Goal: Information Seeking & Learning: Learn about a topic

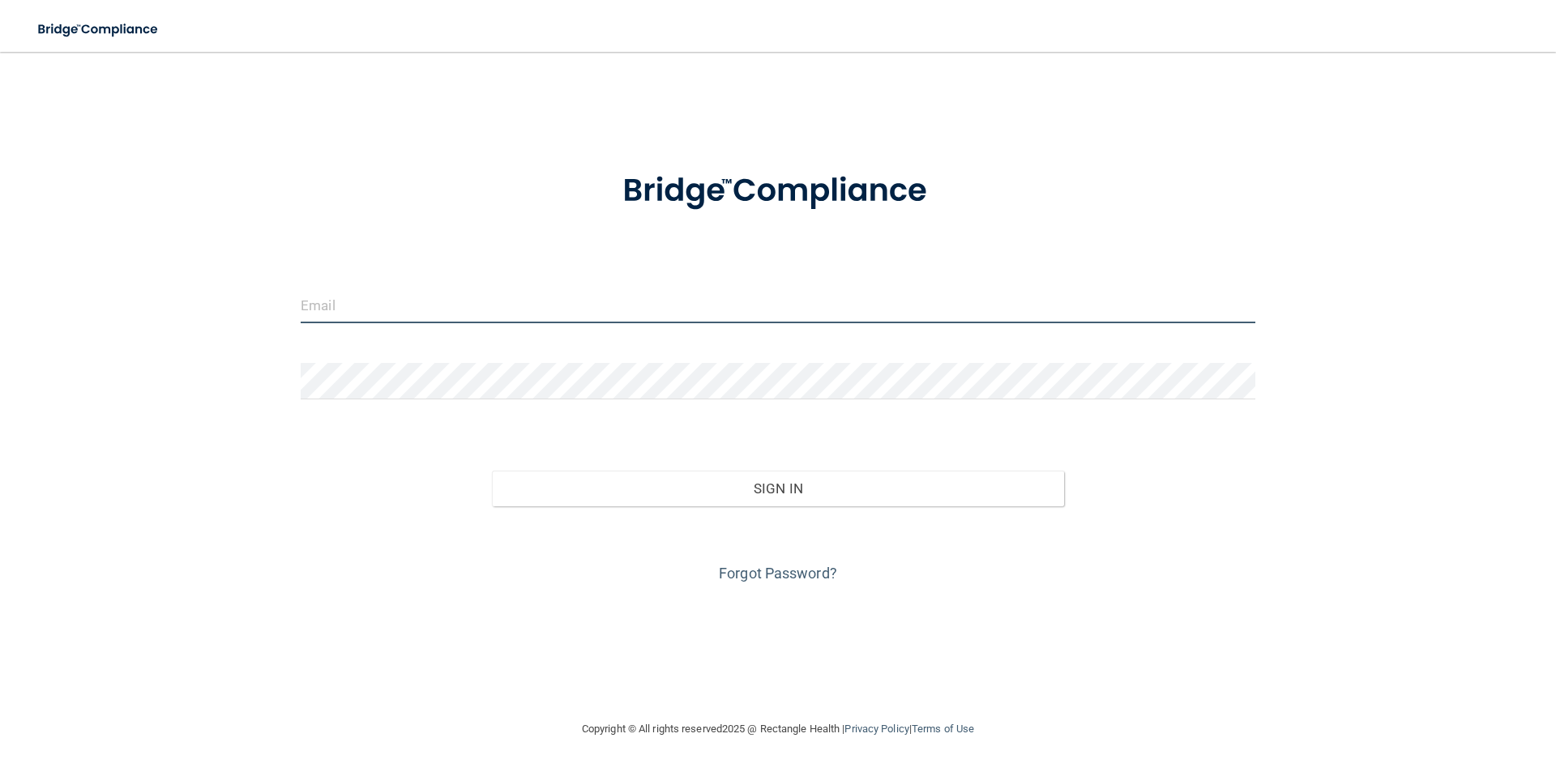
click at [641, 296] on input "email" at bounding box center [778, 305] width 955 height 36
type input "[PERSON_NAME][EMAIL_ADDRESS][DOMAIN_NAME]"
click at [554, 306] on input "[PERSON_NAME][EMAIL_ADDRESS][DOMAIN_NAME]" at bounding box center [778, 305] width 955 height 36
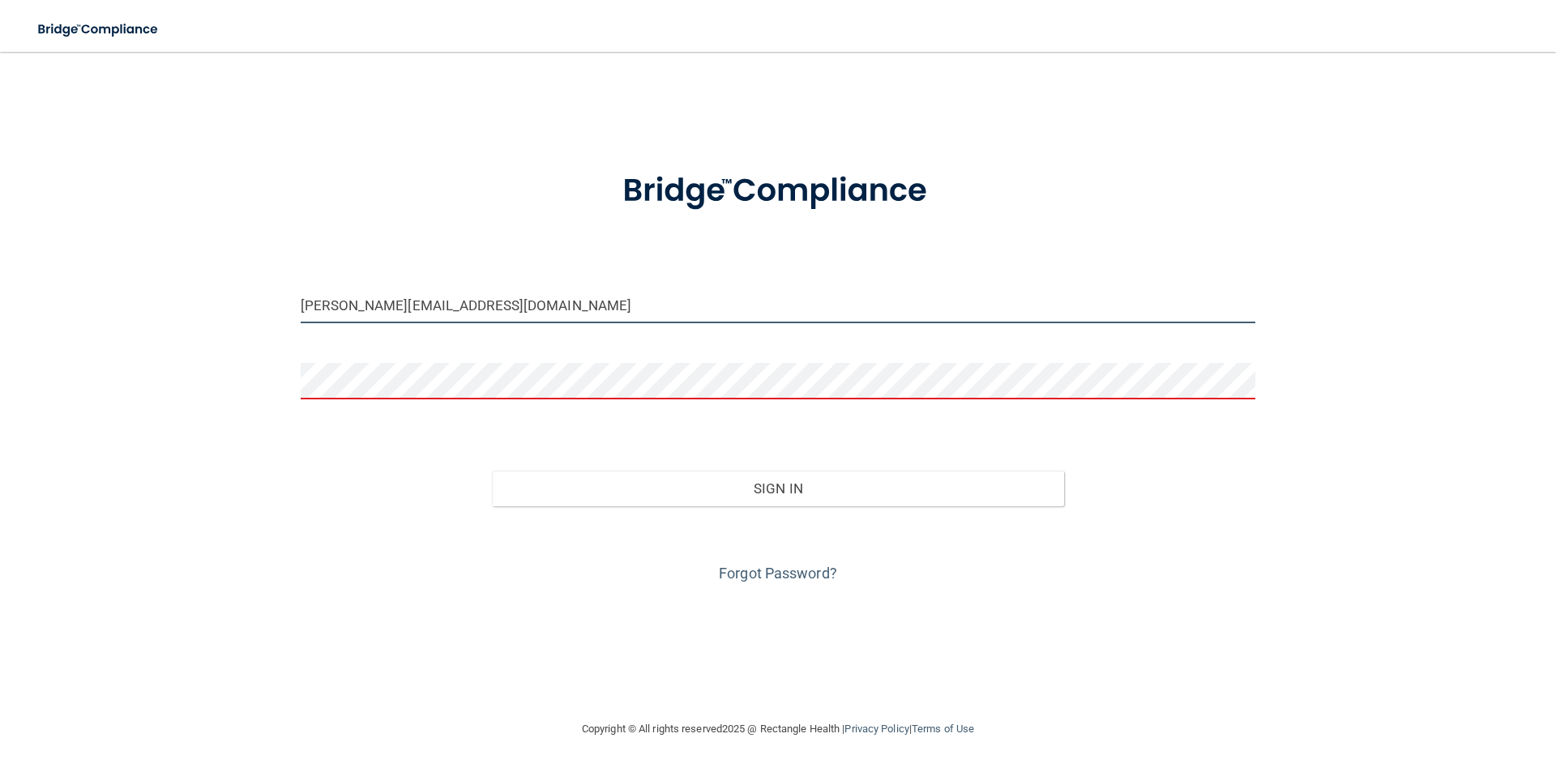
drag, startPoint x: 554, startPoint y: 306, endPoint x: 198, endPoint y: 271, distance: 358.3
click at [198, 271] on div "[PERSON_NAME][EMAIL_ADDRESS][DOMAIN_NAME] Invalid email/password. You don't hav…" at bounding box center [777, 385] width 1491 height 635
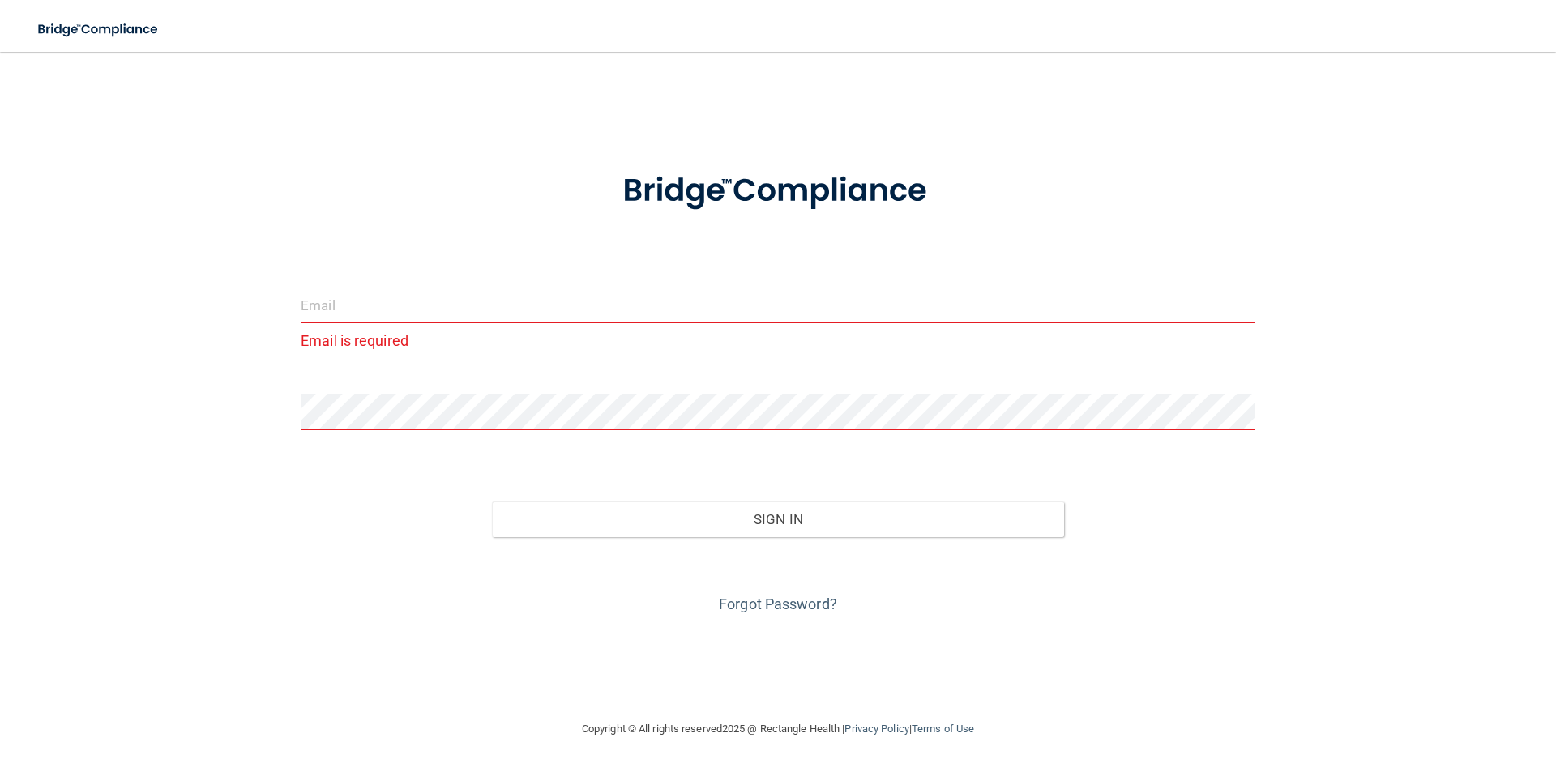
click at [592, 305] on input "email" at bounding box center [778, 305] width 955 height 36
type input "[EMAIL_ADDRESS][DOMAIN_NAME]"
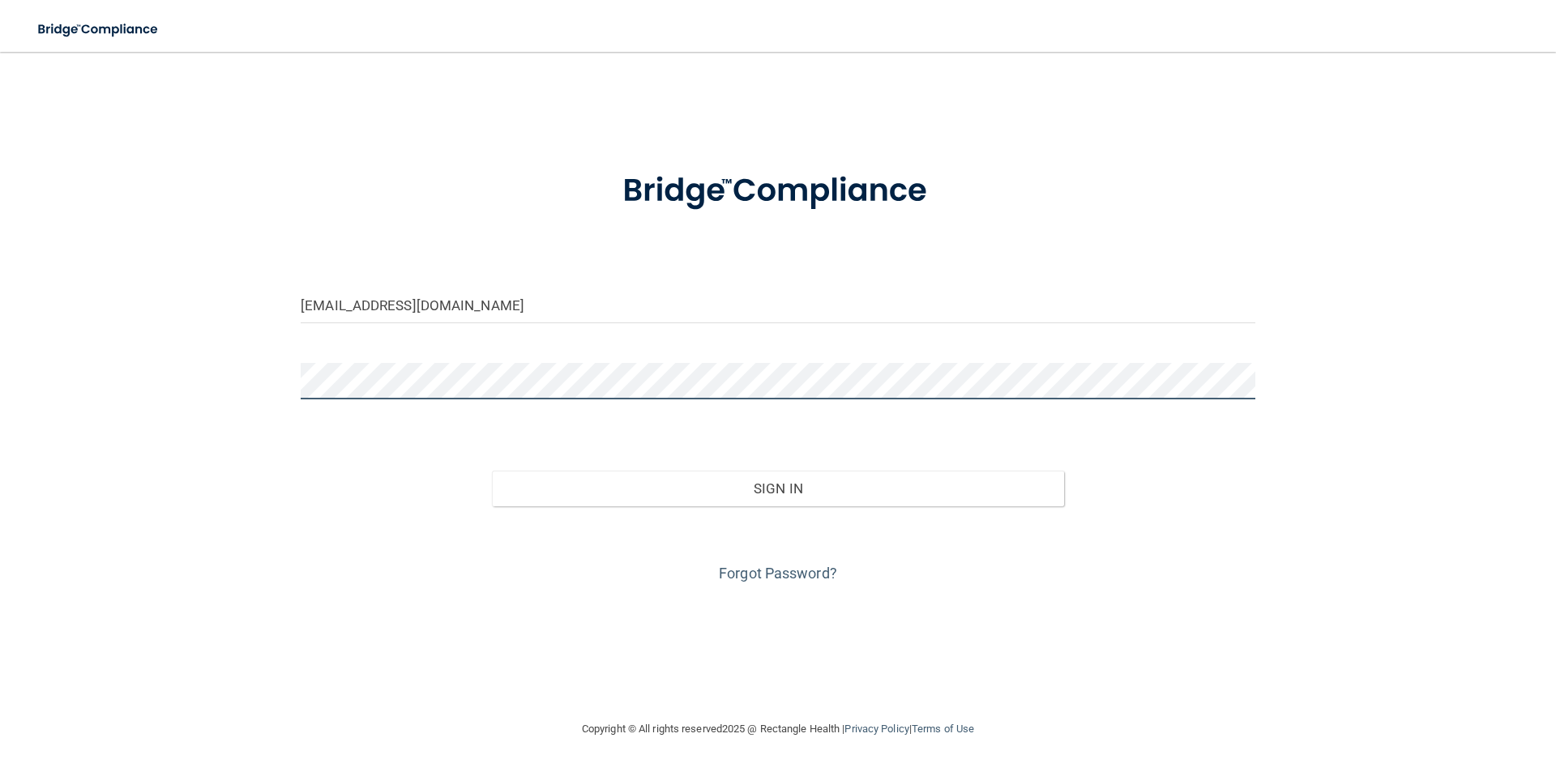
click at [492, 471] on button "Sign In" at bounding box center [778, 489] width 573 height 36
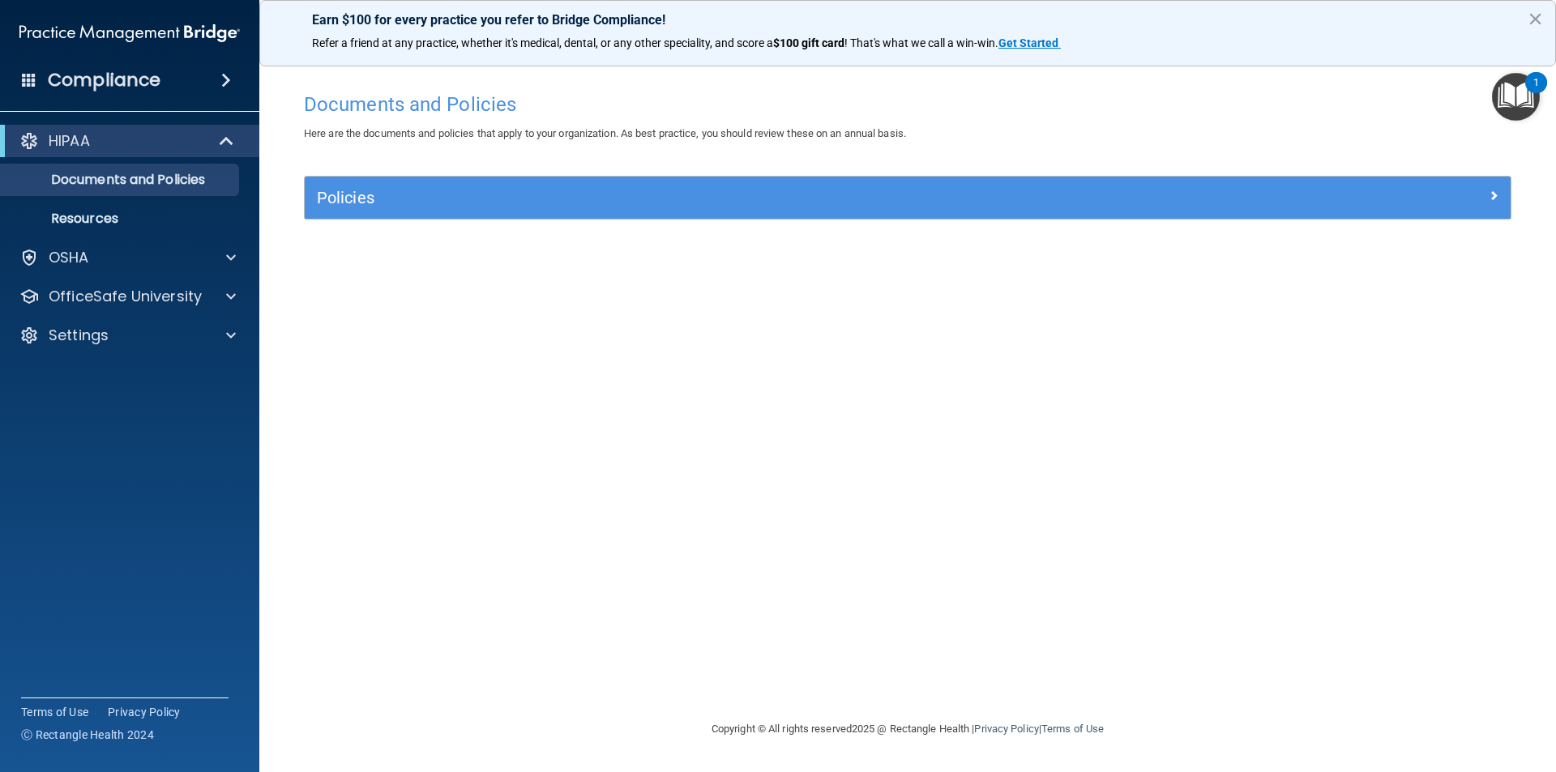
click at [221, 83] on span at bounding box center [226, 79] width 10 height 19
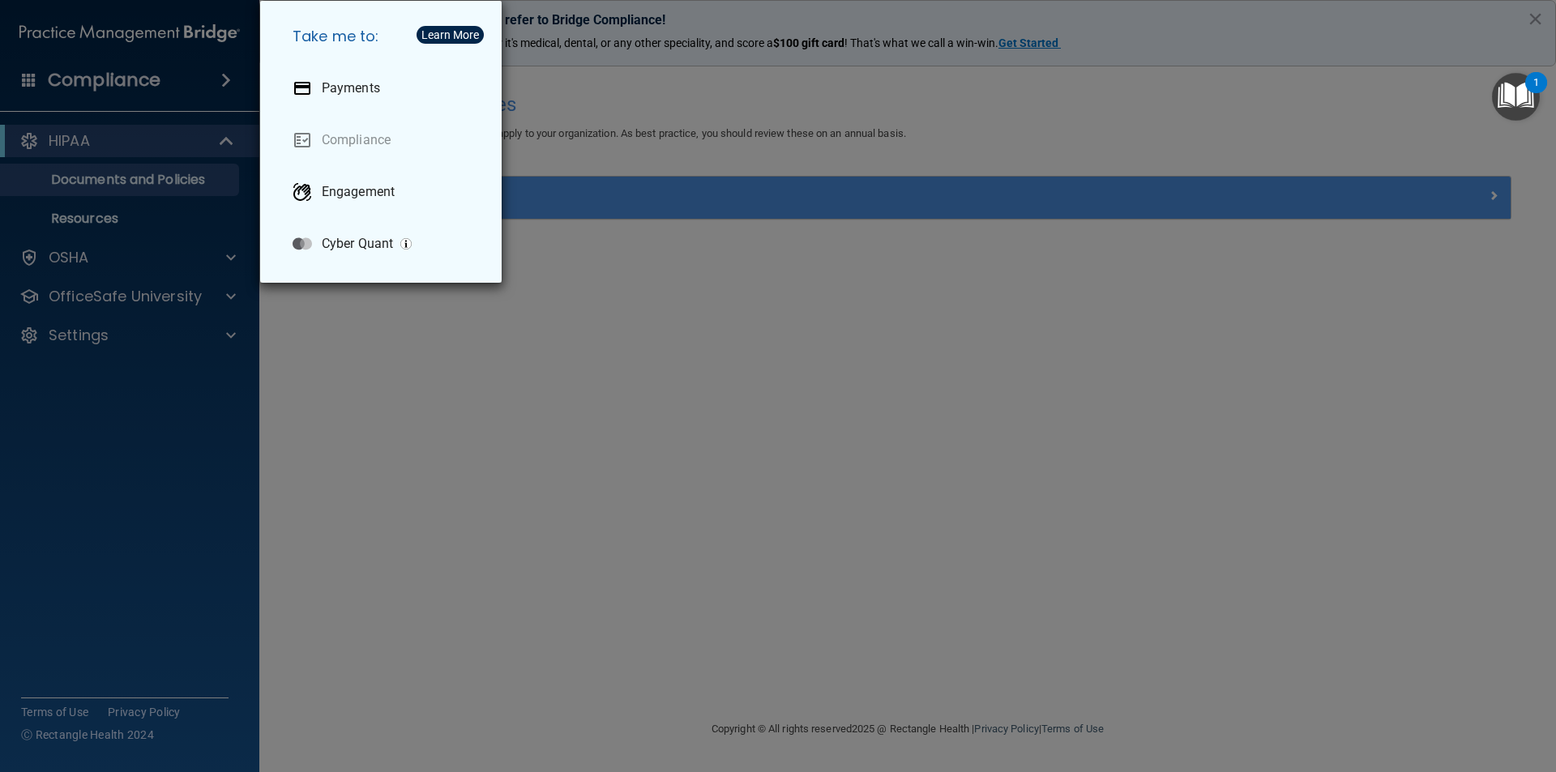
click at [788, 459] on div "Take me to: Payments Compliance Engagement Cyber Quant" at bounding box center [778, 386] width 1556 height 772
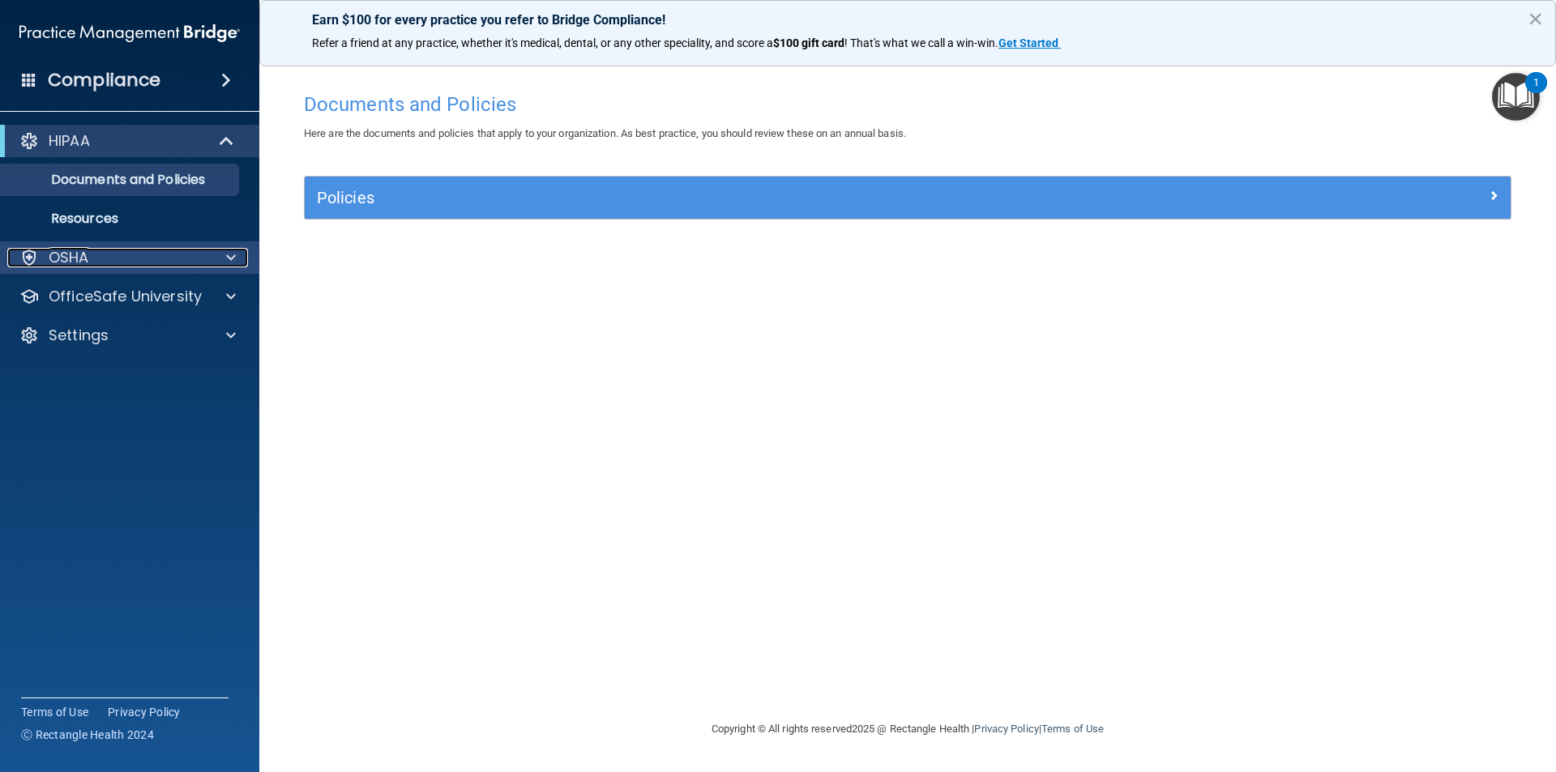
click at [117, 254] on div "OSHA" at bounding box center [107, 257] width 201 height 19
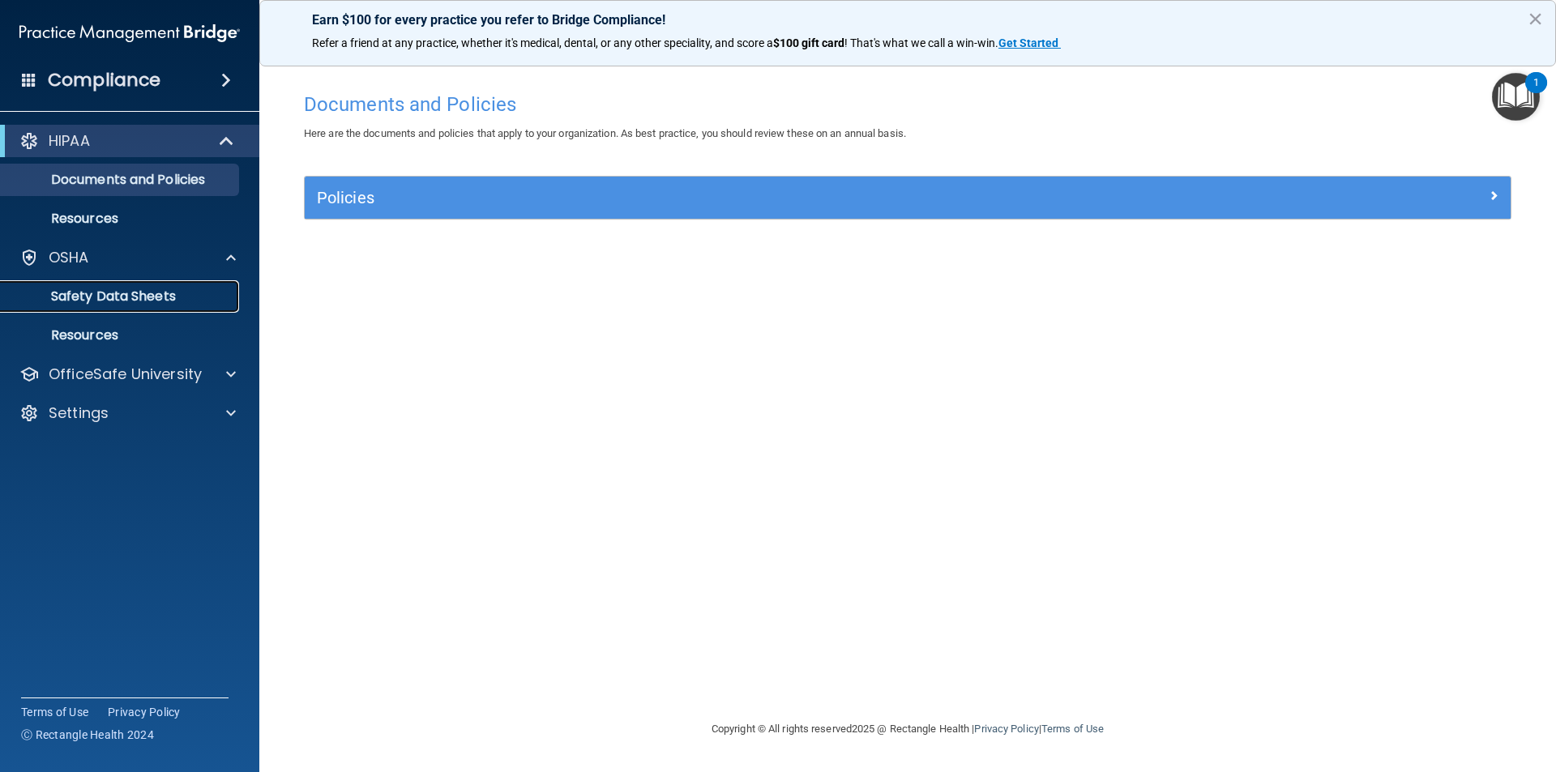
click at [195, 301] on p "Safety Data Sheets" at bounding box center [121, 296] width 221 height 16
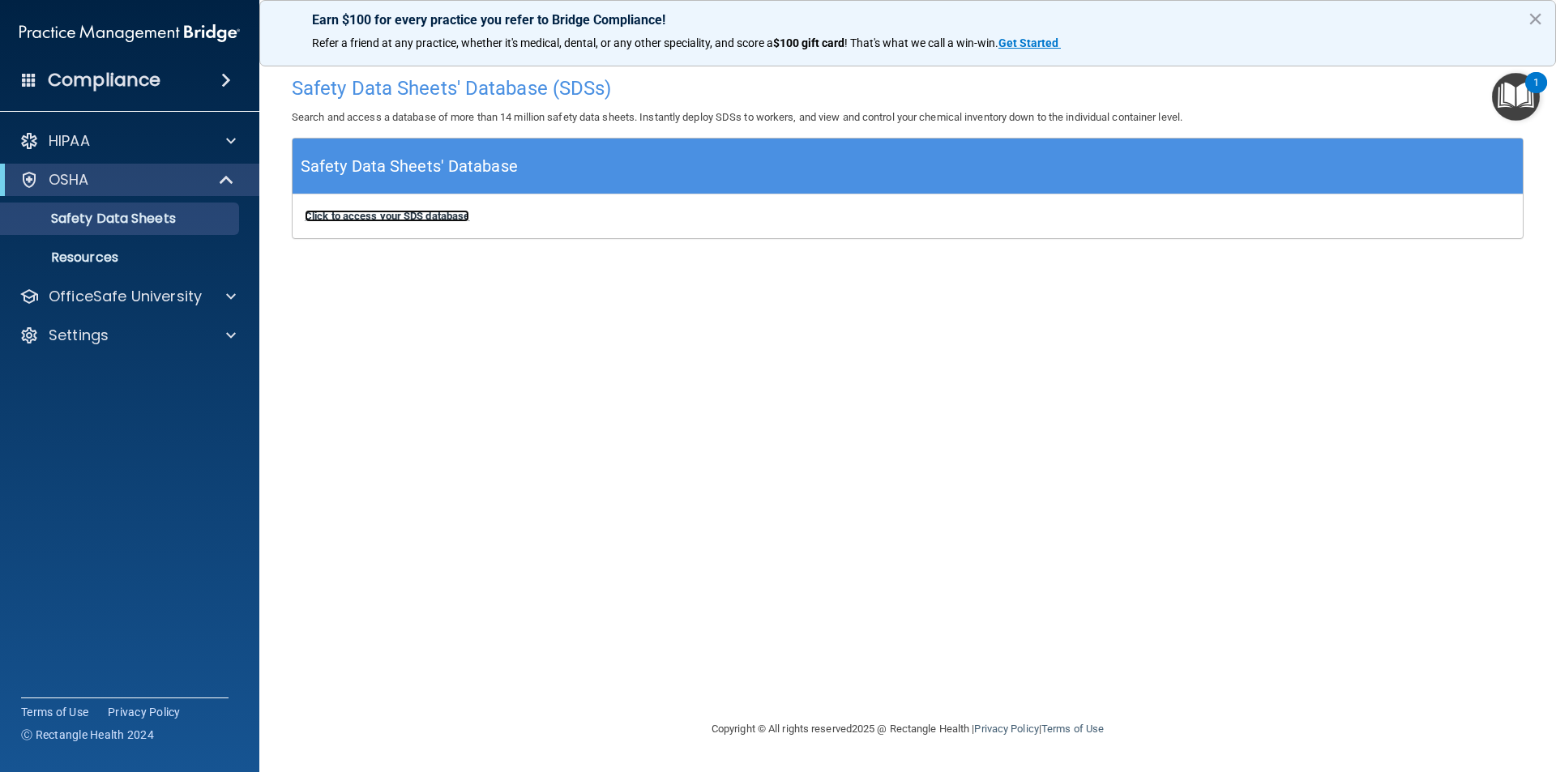
click at [380, 215] on b "Click to access your SDS database" at bounding box center [387, 216] width 164 height 12
click at [212, 85] on div "Compliance" at bounding box center [129, 80] width 259 height 36
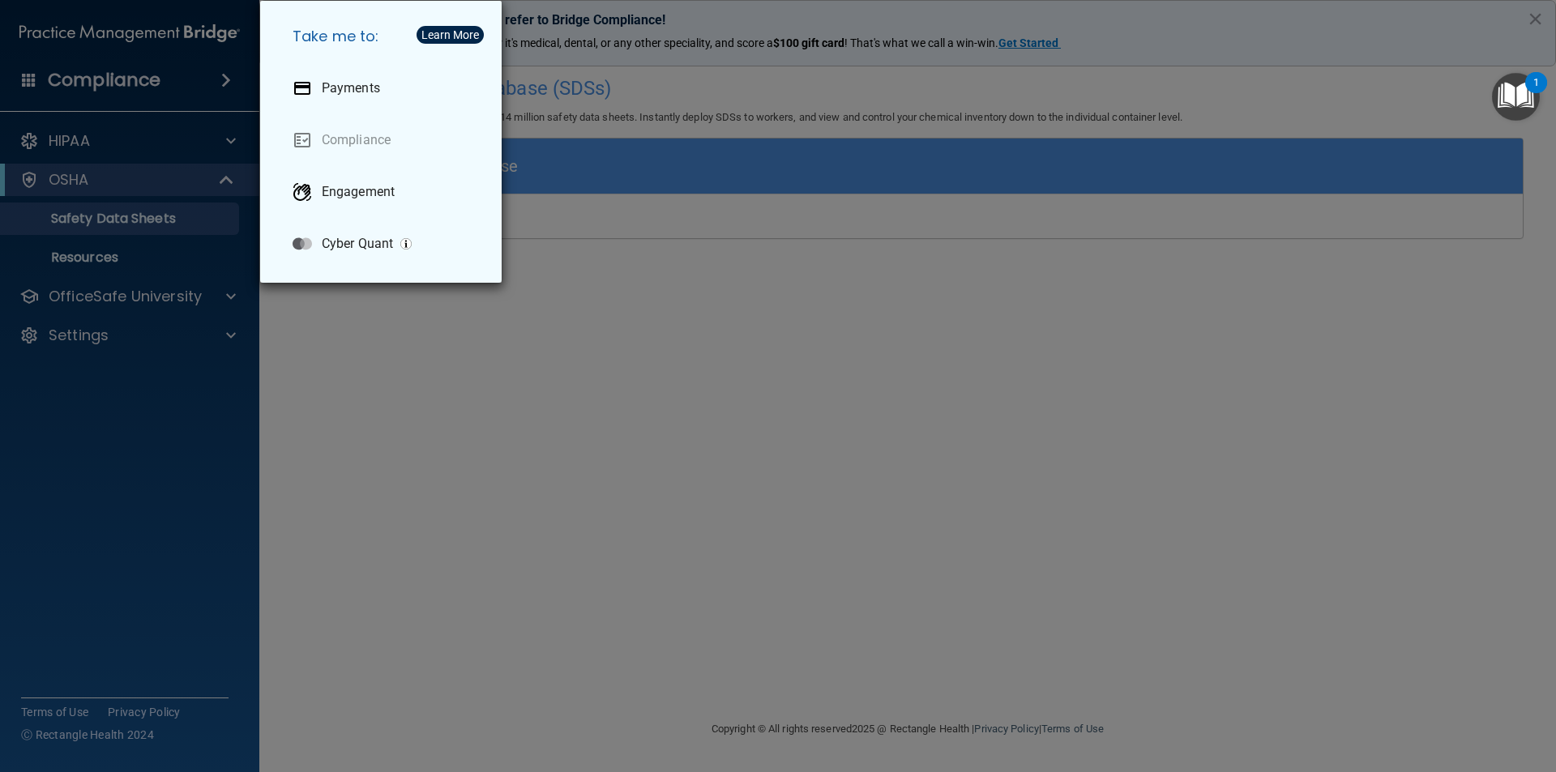
click at [167, 138] on div "Take me to: Payments Compliance Engagement Cyber Quant" at bounding box center [778, 386] width 1556 height 772
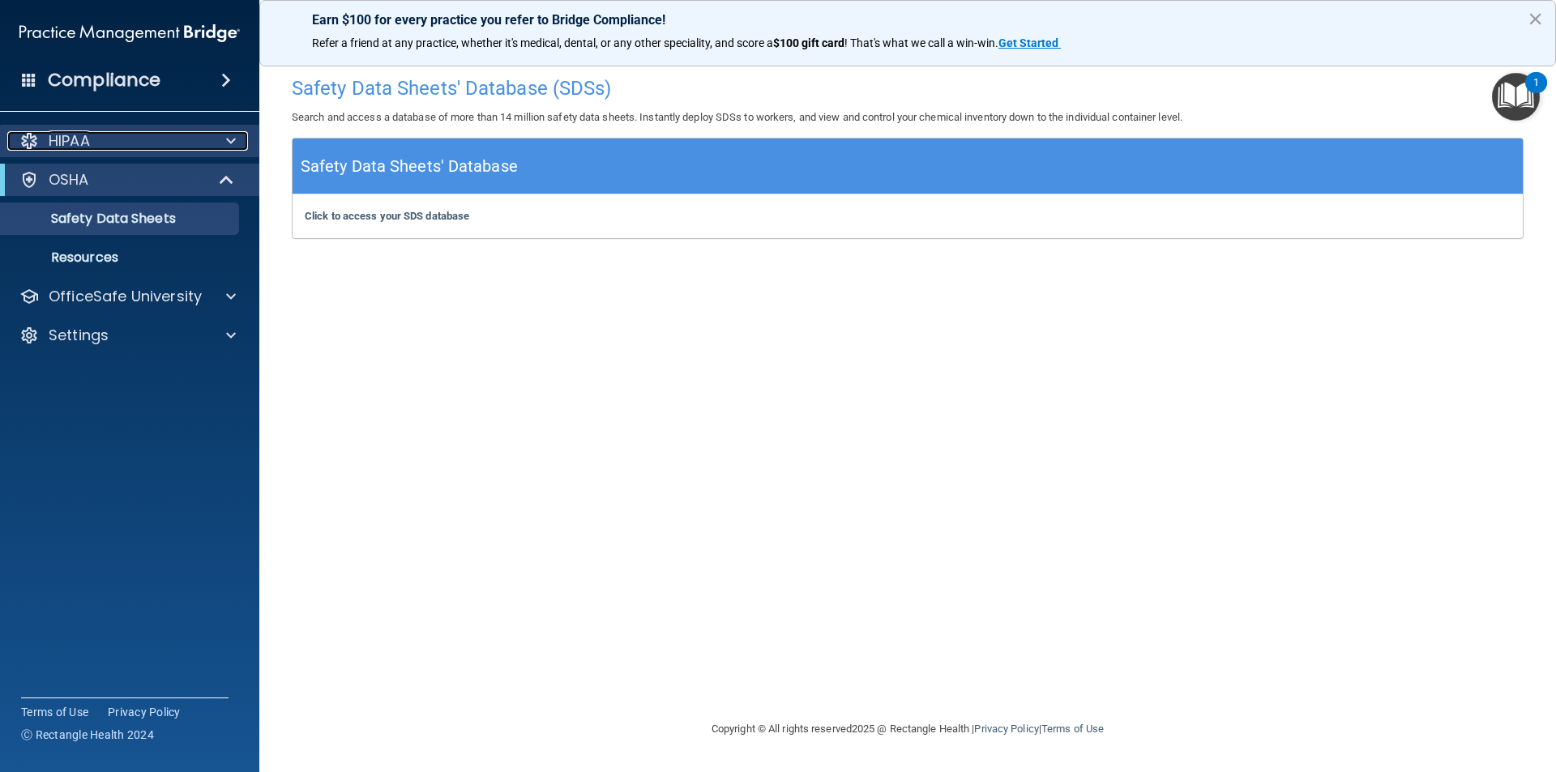
click at [241, 143] on div at bounding box center [228, 140] width 41 height 19
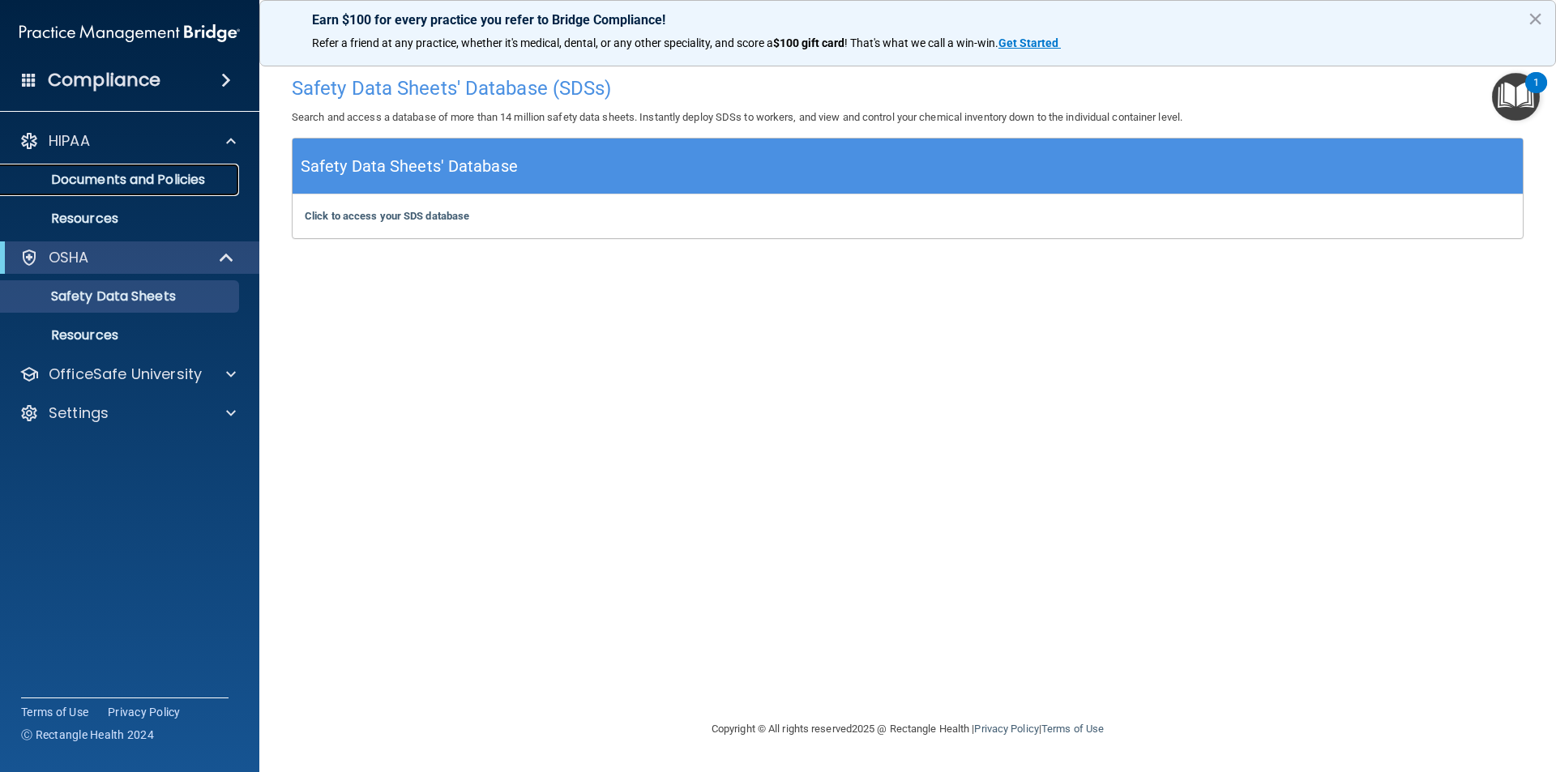
click at [186, 185] on p "Documents and Policies" at bounding box center [121, 180] width 221 height 16
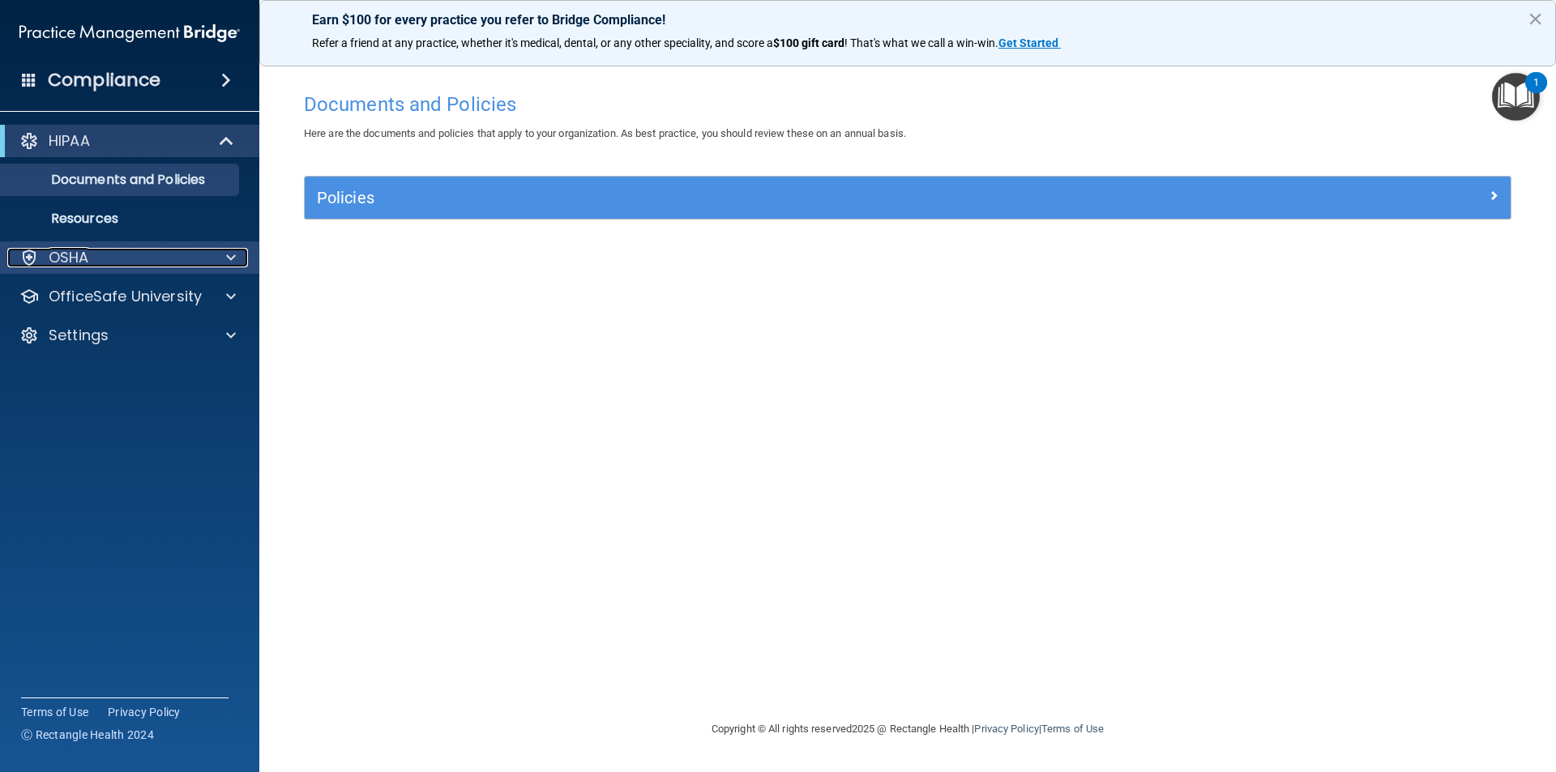
click at [59, 263] on p "OSHA" at bounding box center [69, 257] width 41 height 19
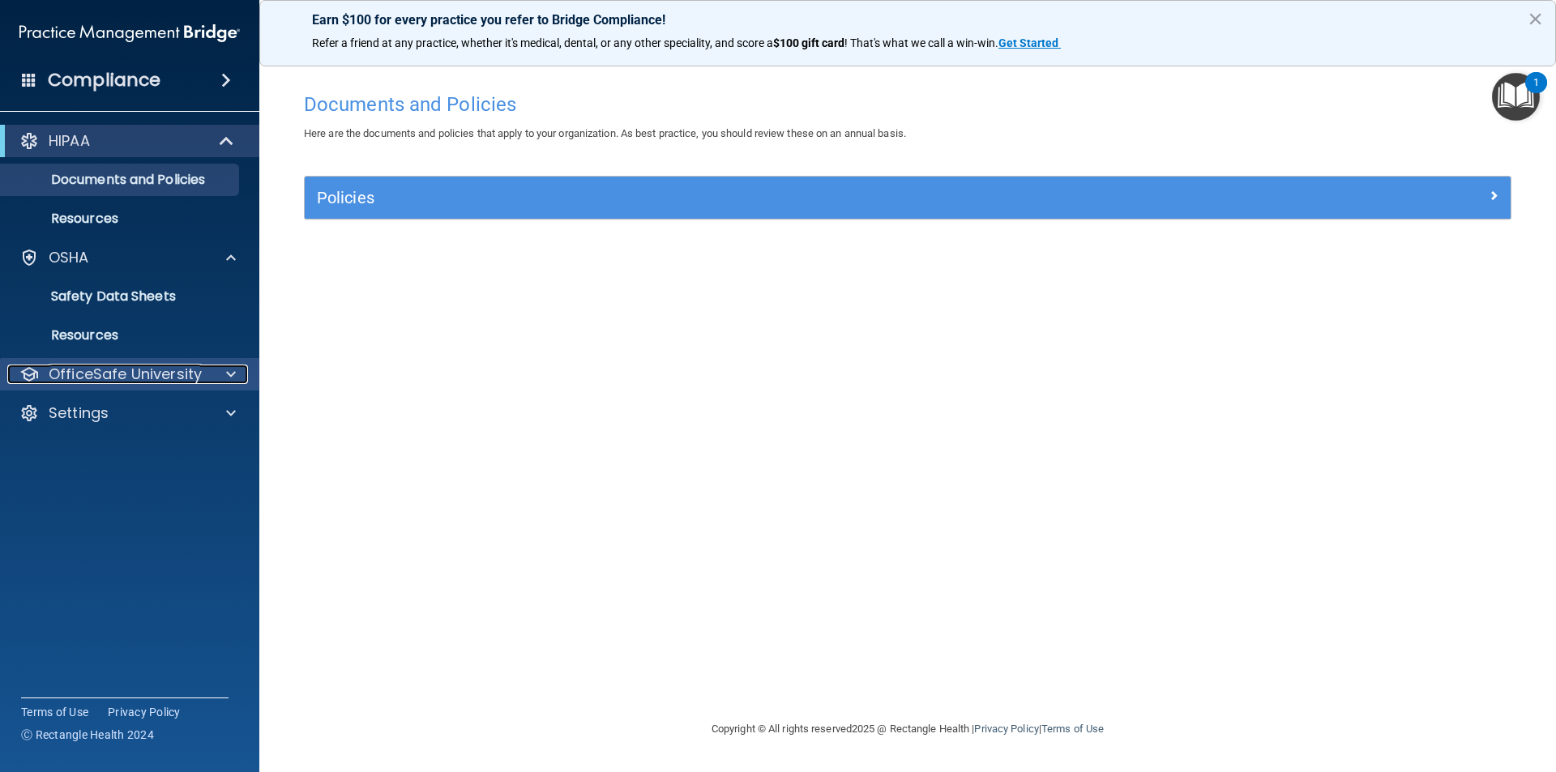
click at [164, 378] on p "OfficeSafe University" at bounding box center [125, 374] width 153 height 19
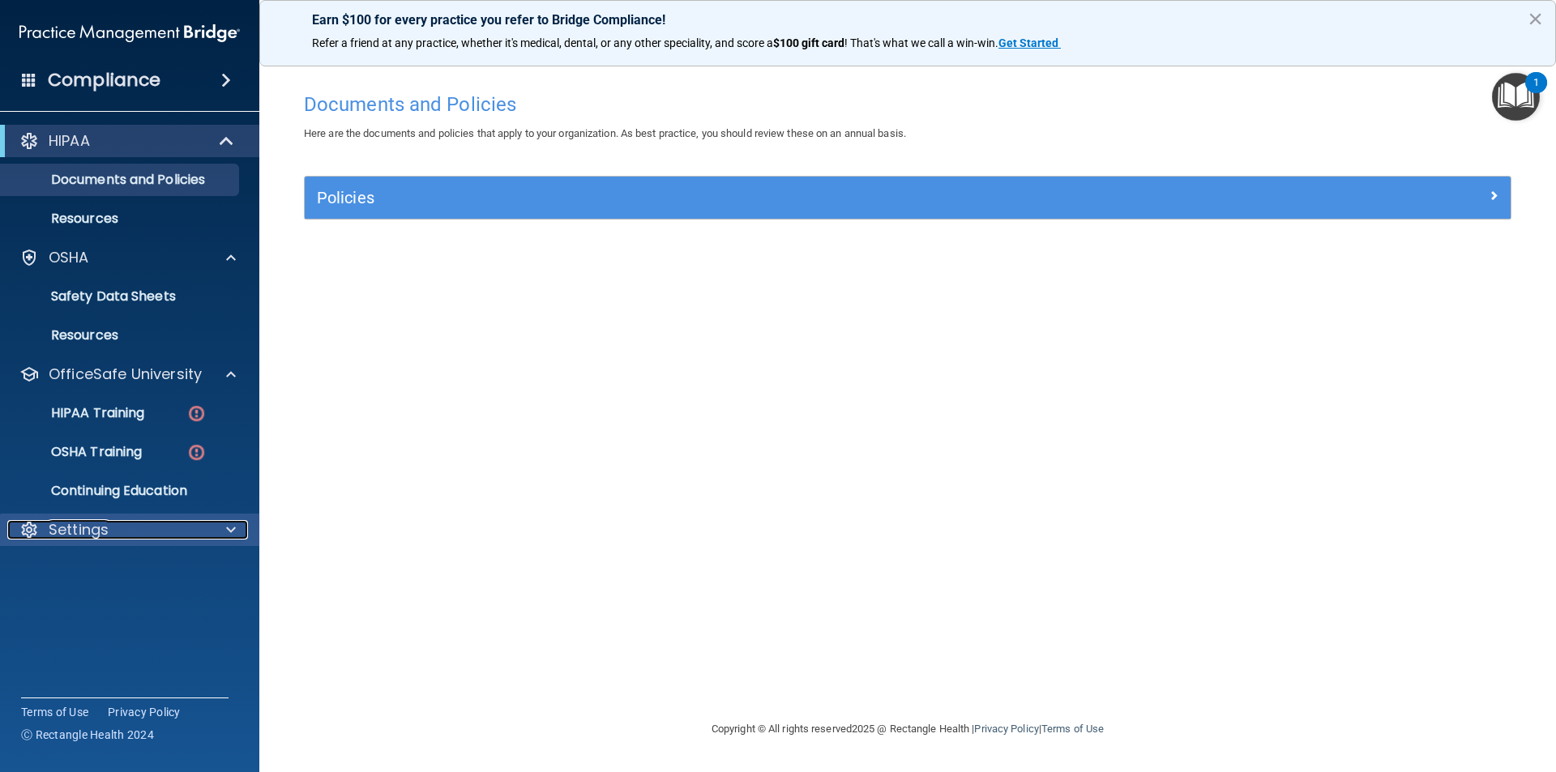
click at [130, 527] on div "Settings" at bounding box center [107, 529] width 201 height 19
click at [113, 575] on p "My Account" at bounding box center [121, 569] width 221 height 16
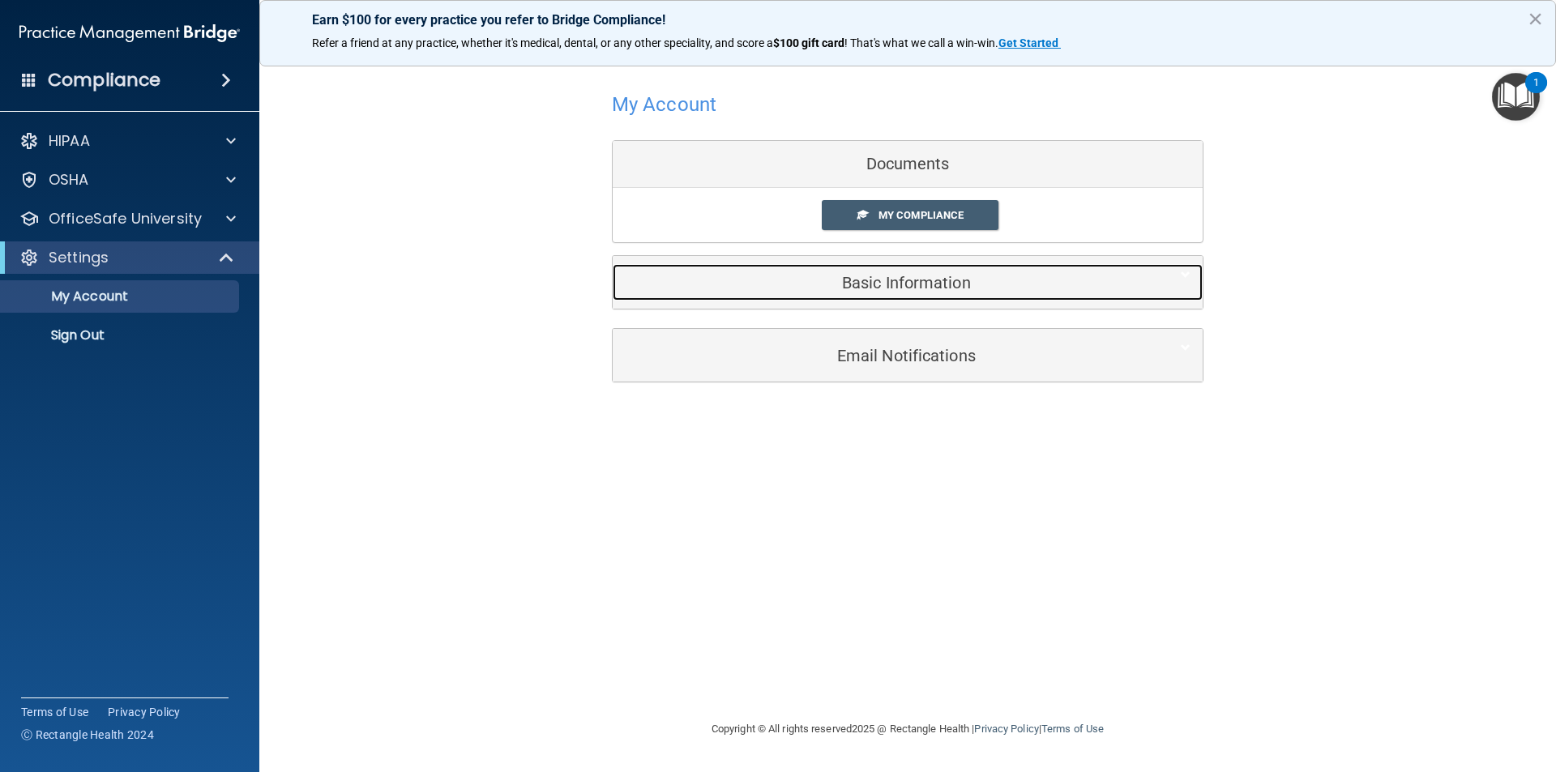
click at [929, 293] on div "Basic Information" at bounding box center [883, 282] width 540 height 36
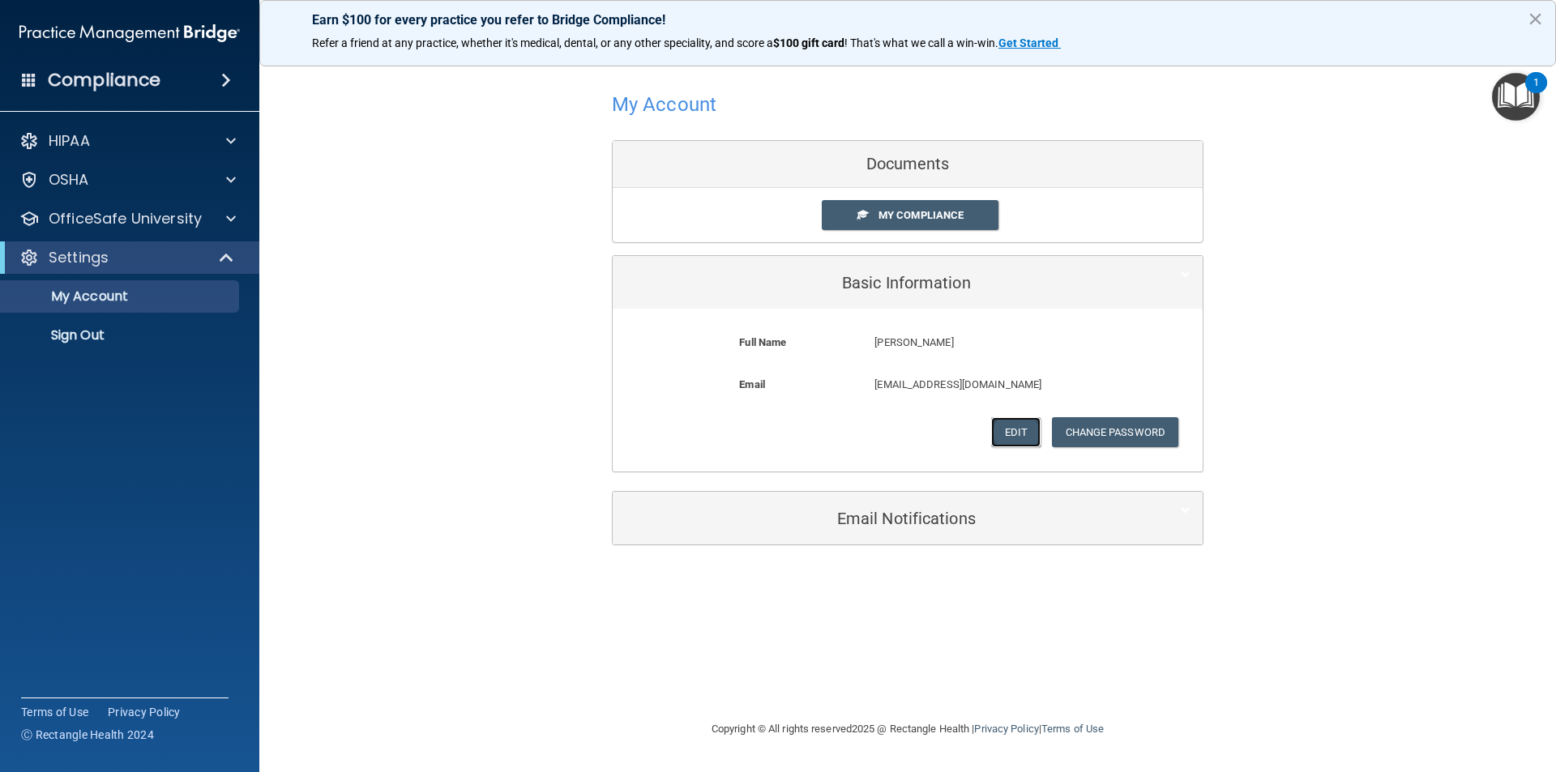
click at [1013, 422] on button "Edit" at bounding box center [1015, 432] width 49 height 30
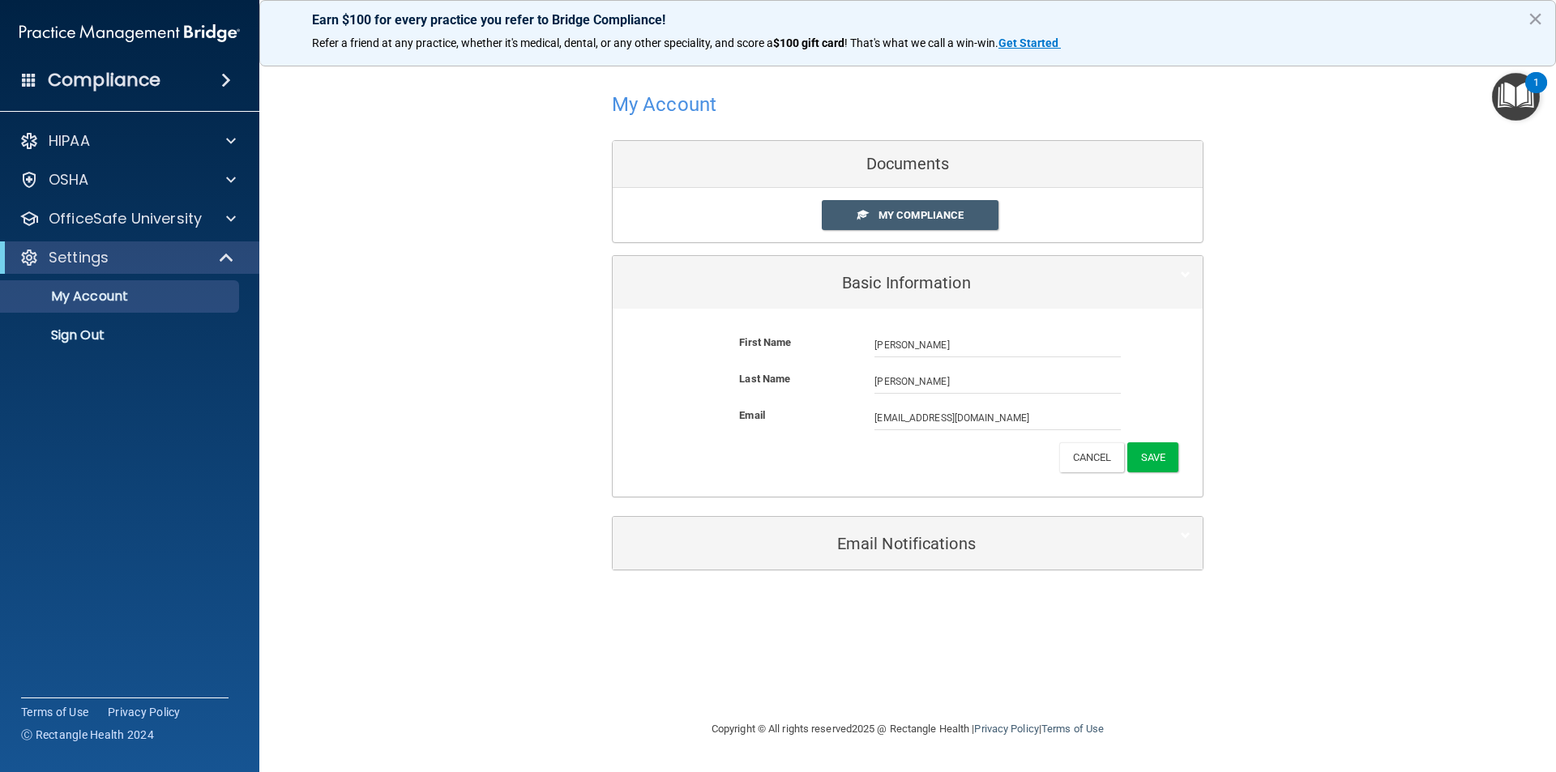
click at [1025, 434] on div "Email [EMAIL_ADDRESS][DOMAIN_NAME] [EMAIL_ADDRESS][DOMAIN_NAME]" at bounding box center [908, 424] width 566 height 36
drag, startPoint x: 1027, startPoint y: 428, endPoint x: 1027, endPoint y: 419, distance: 9.0
click at [1027, 426] on input "[EMAIL_ADDRESS][DOMAIN_NAME]" at bounding box center [997, 418] width 246 height 24
click at [968, 474] on form "First Name [PERSON_NAME] [PERSON_NAME] Last Name [PERSON_NAME] [EMAIL_ADDRESS][…" at bounding box center [908, 403] width 566 height 164
click at [1159, 459] on button "Save" at bounding box center [1152, 457] width 51 height 30
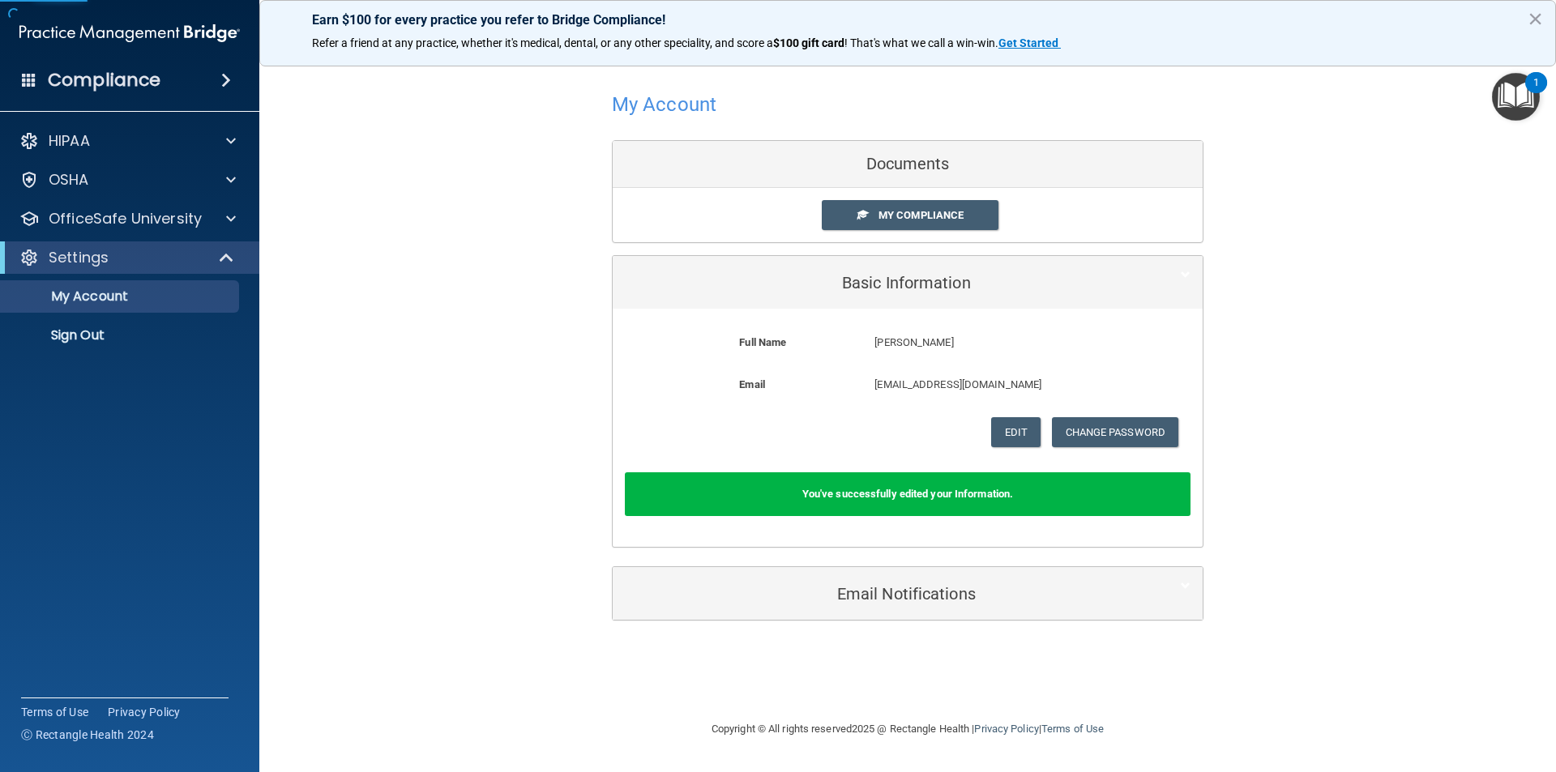
click at [954, 523] on div "Full Name [PERSON_NAME] [PERSON_NAME] Last Name [PERSON_NAME] [EMAIL_ADDRESS][D…" at bounding box center [908, 428] width 590 height 238
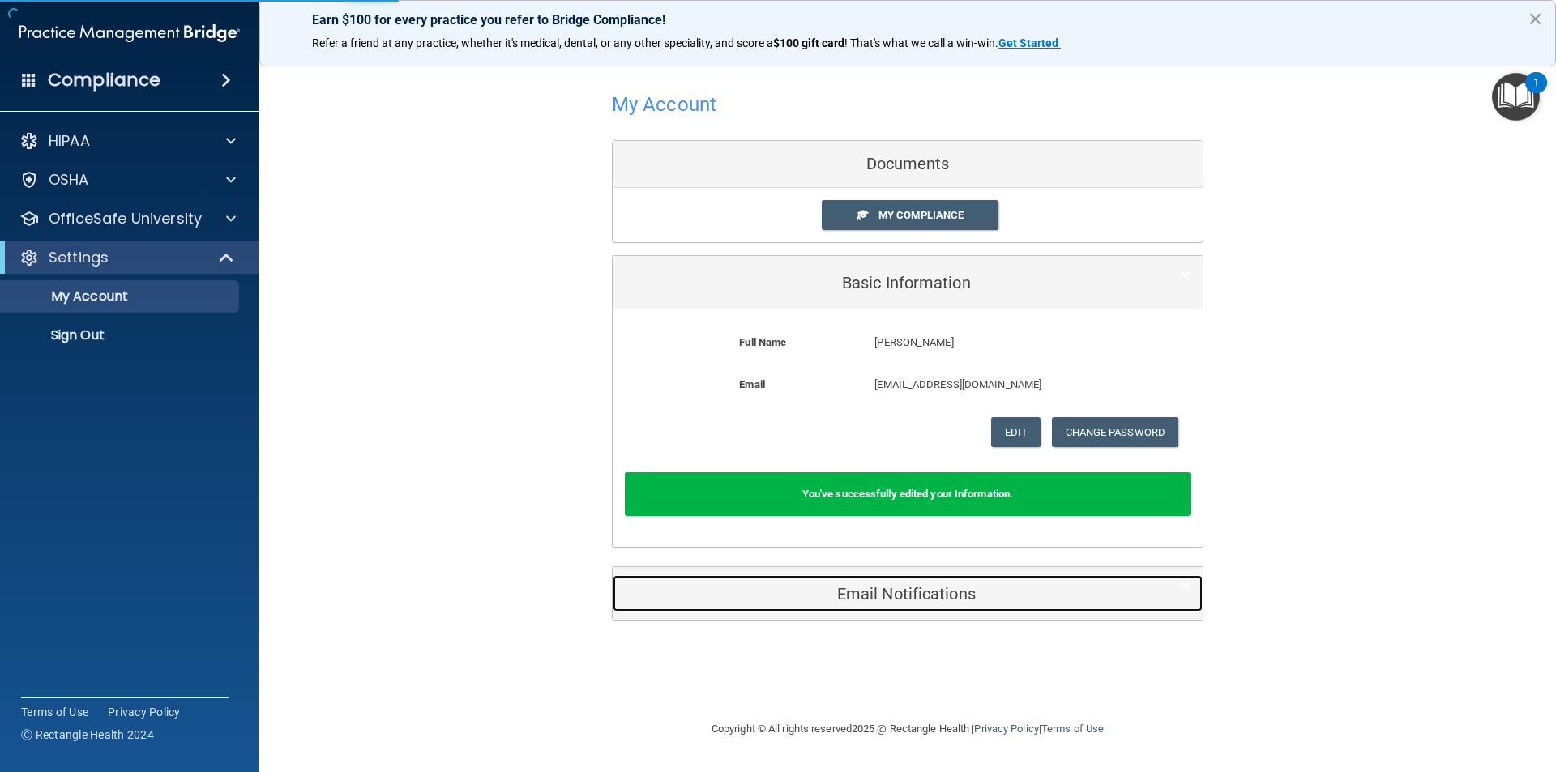
click at [933, 597] on h5 "Email Notifications" at bounding box center [883, 594] width 516 height 18
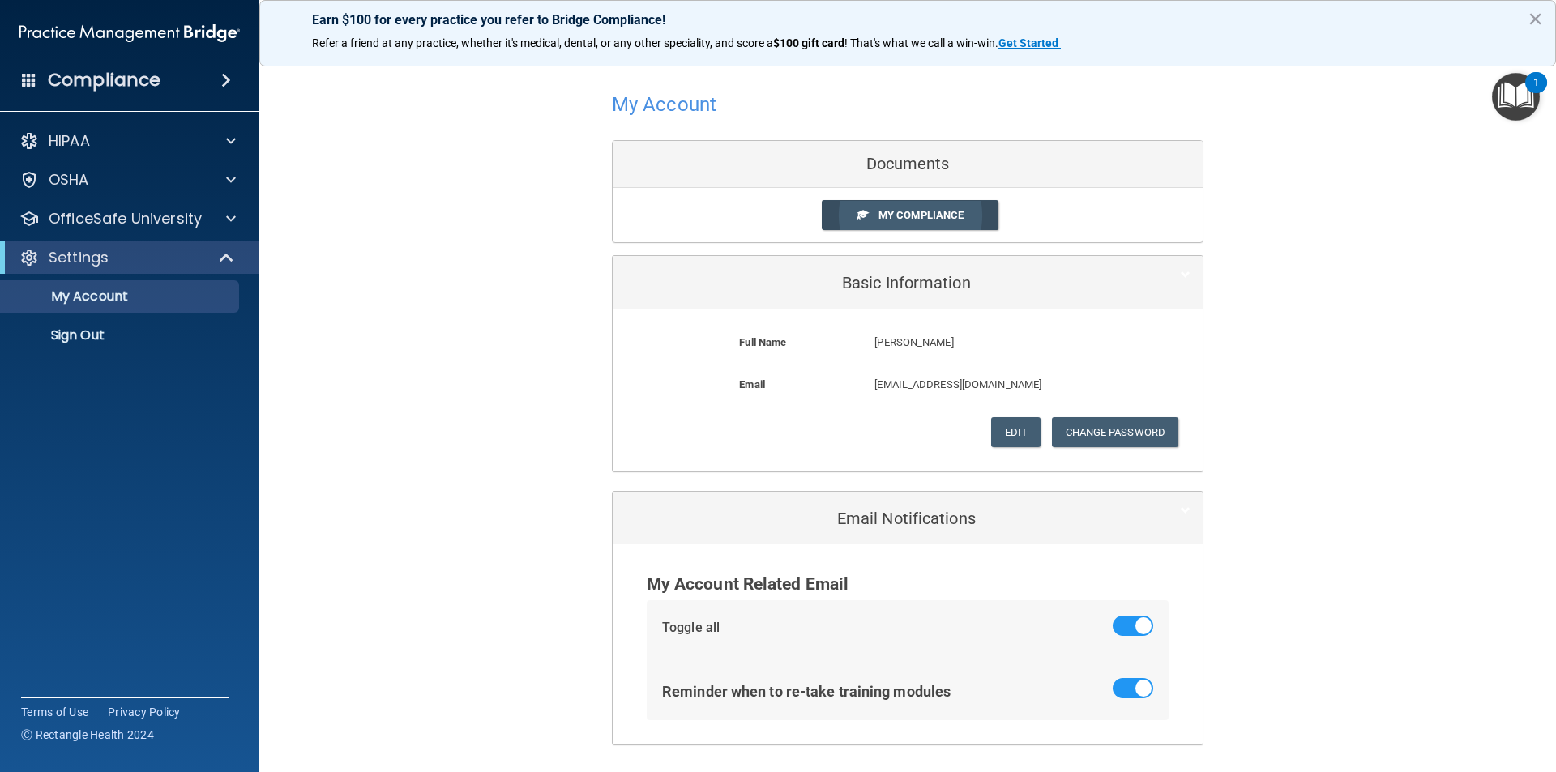
click at [944, 211] on link "My Compliance" at bounding box center [910, 215] width 177 height 30
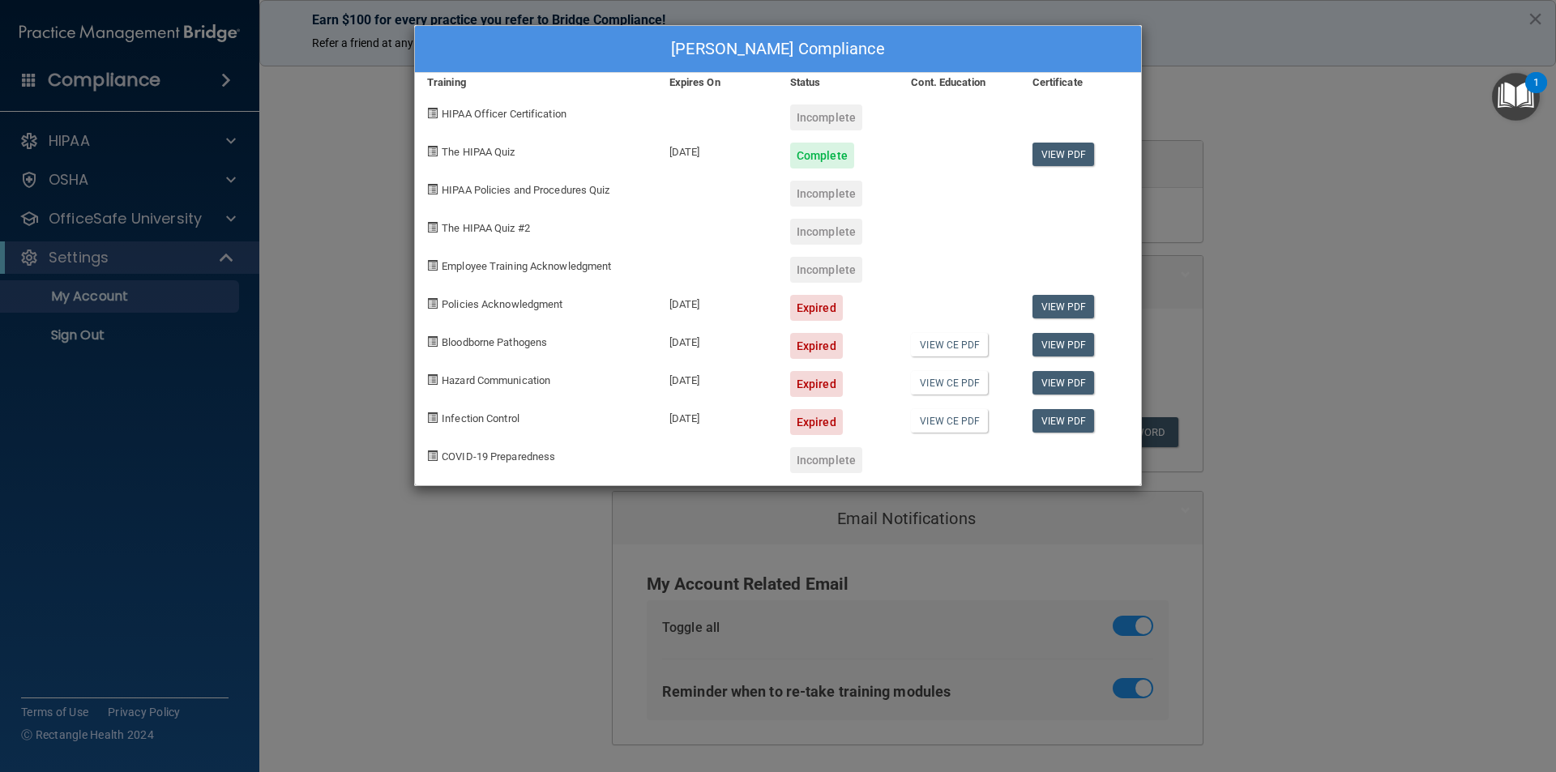
click at [396, 135] on div "[PERSON_NAME] Compliance Training Expires On Status Cont. Education Certificate…" at bounding box center [778, 386] width 1556 height 772
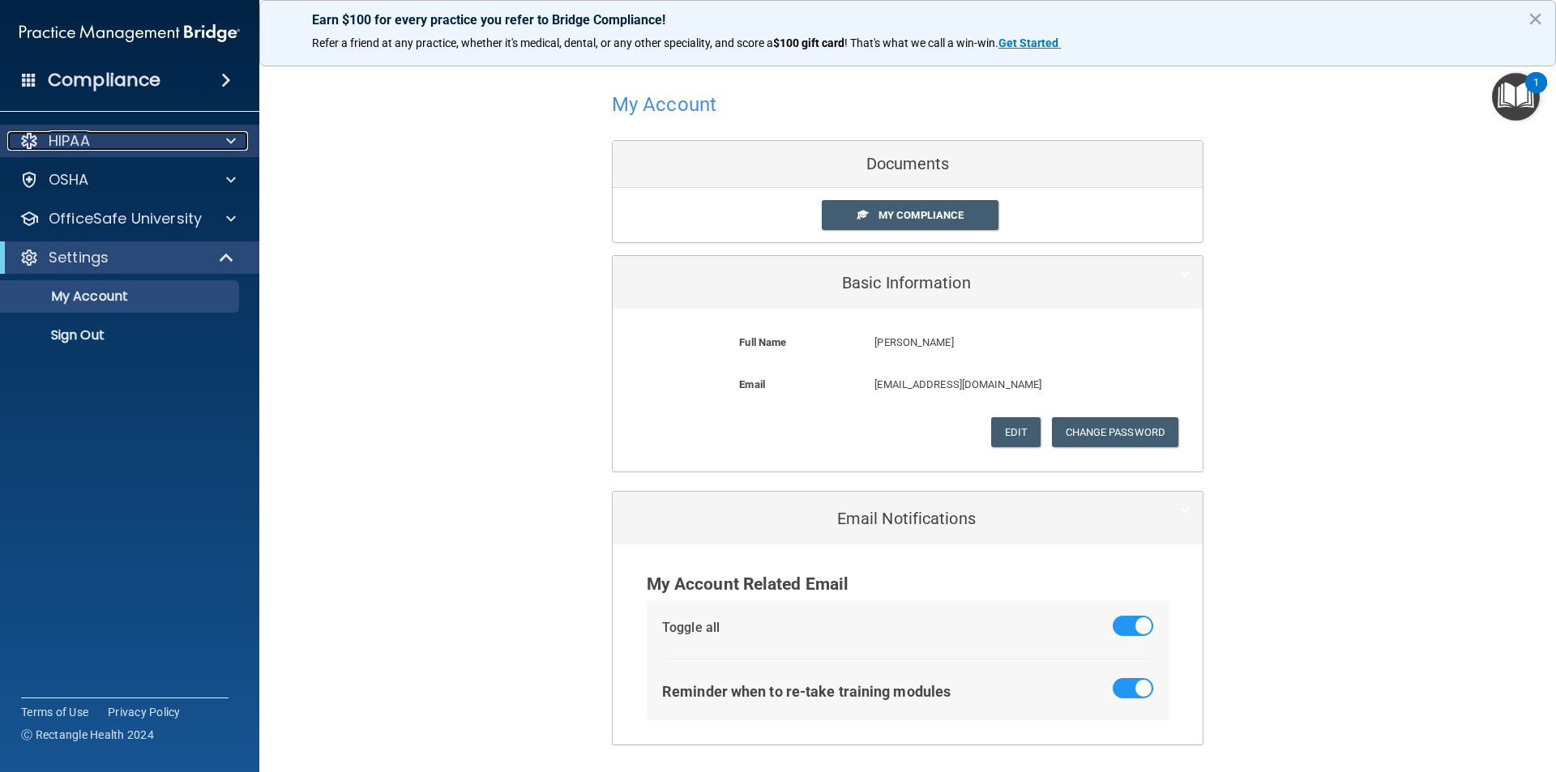
click at [103, 143] on div "HIPAA" at bounding box center [107, 140] width 201 height 19
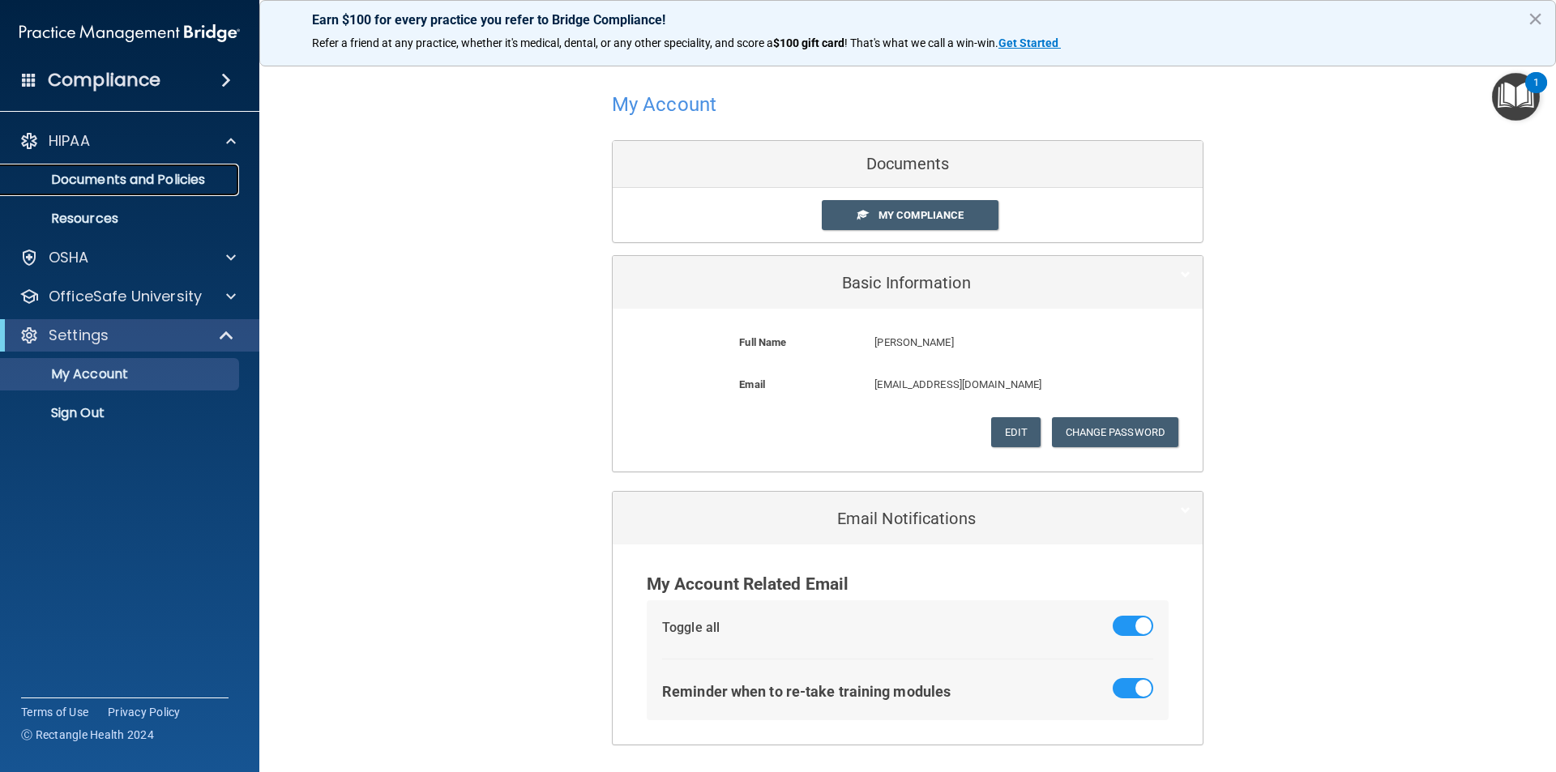
click at [126, 174] on p "Documents and Policies" at bounding box center [121, 180] width 221 height 16
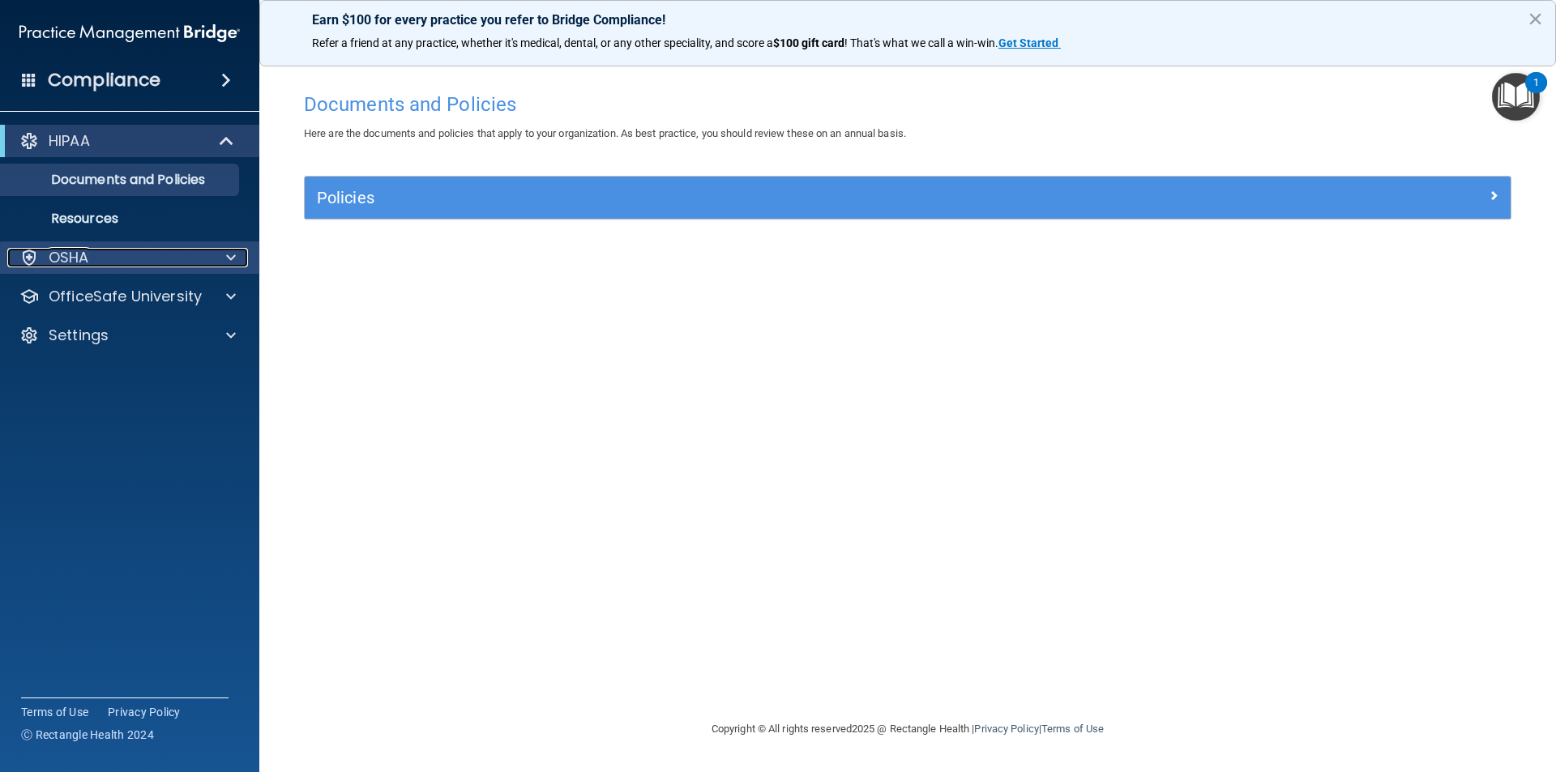
click at [139, 254] on div "OSHA" at bounding box center [107, 257] width 201 height 19
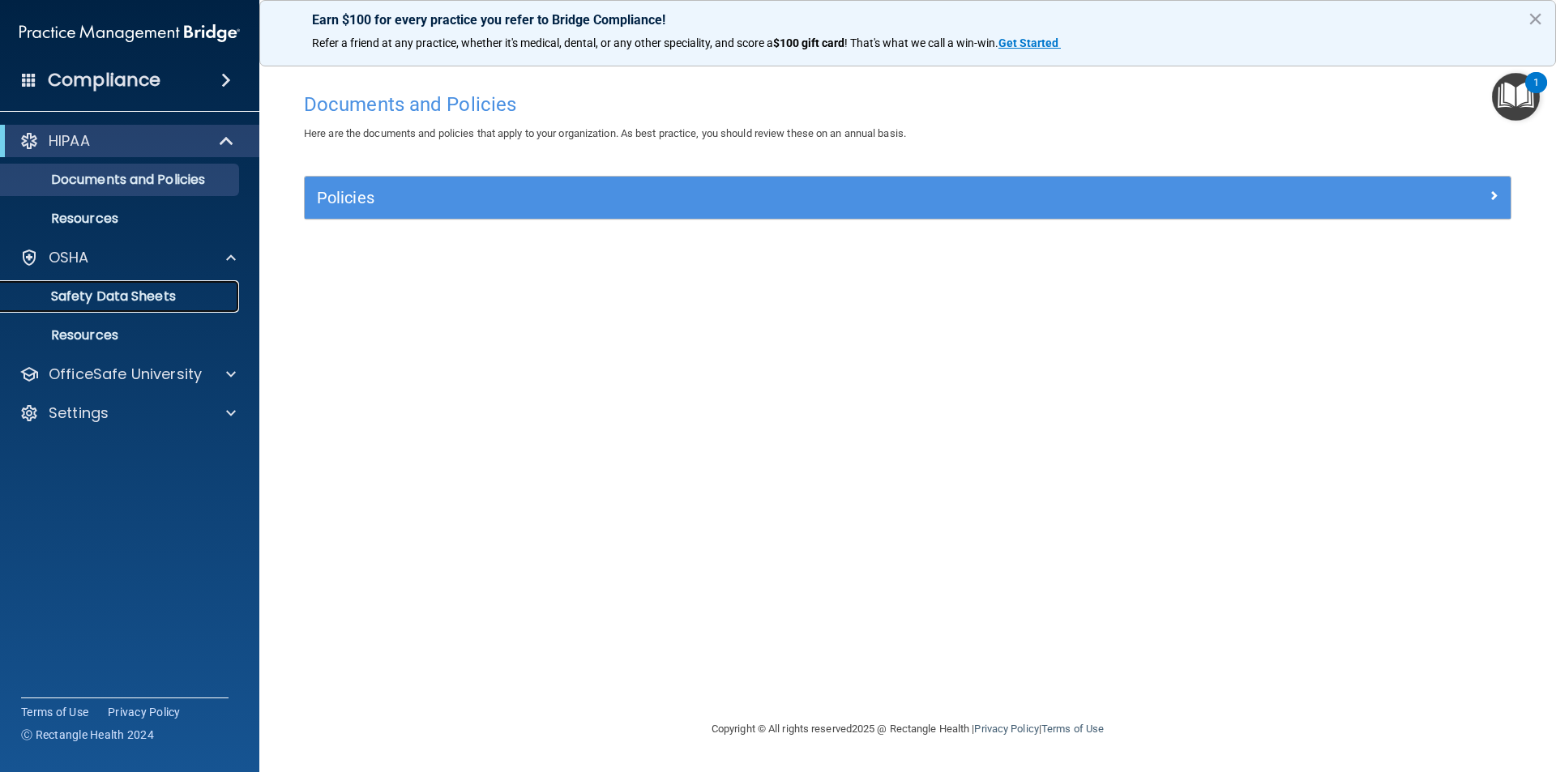
click at [132, 283] on link "Safety Data Sheets" at bounding box center [111, 296] width 255 height 32
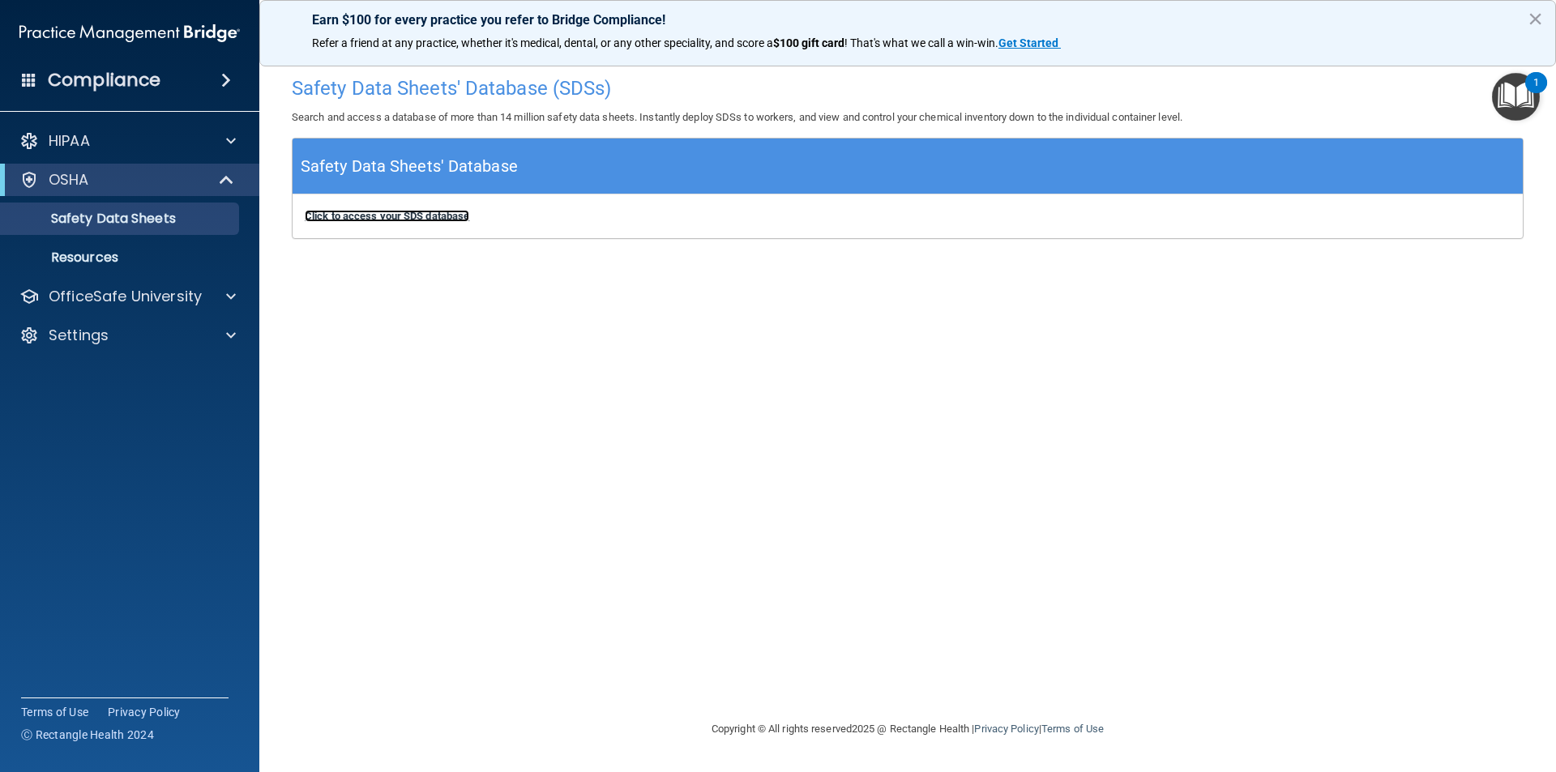
click at [457, 215] on b "Click to access your SDS database" at bounding box center [387, 216] width 164 height 12
click at [177, 139] on div "HIPAA" at bounding box center [107, 140] width 201 height 19
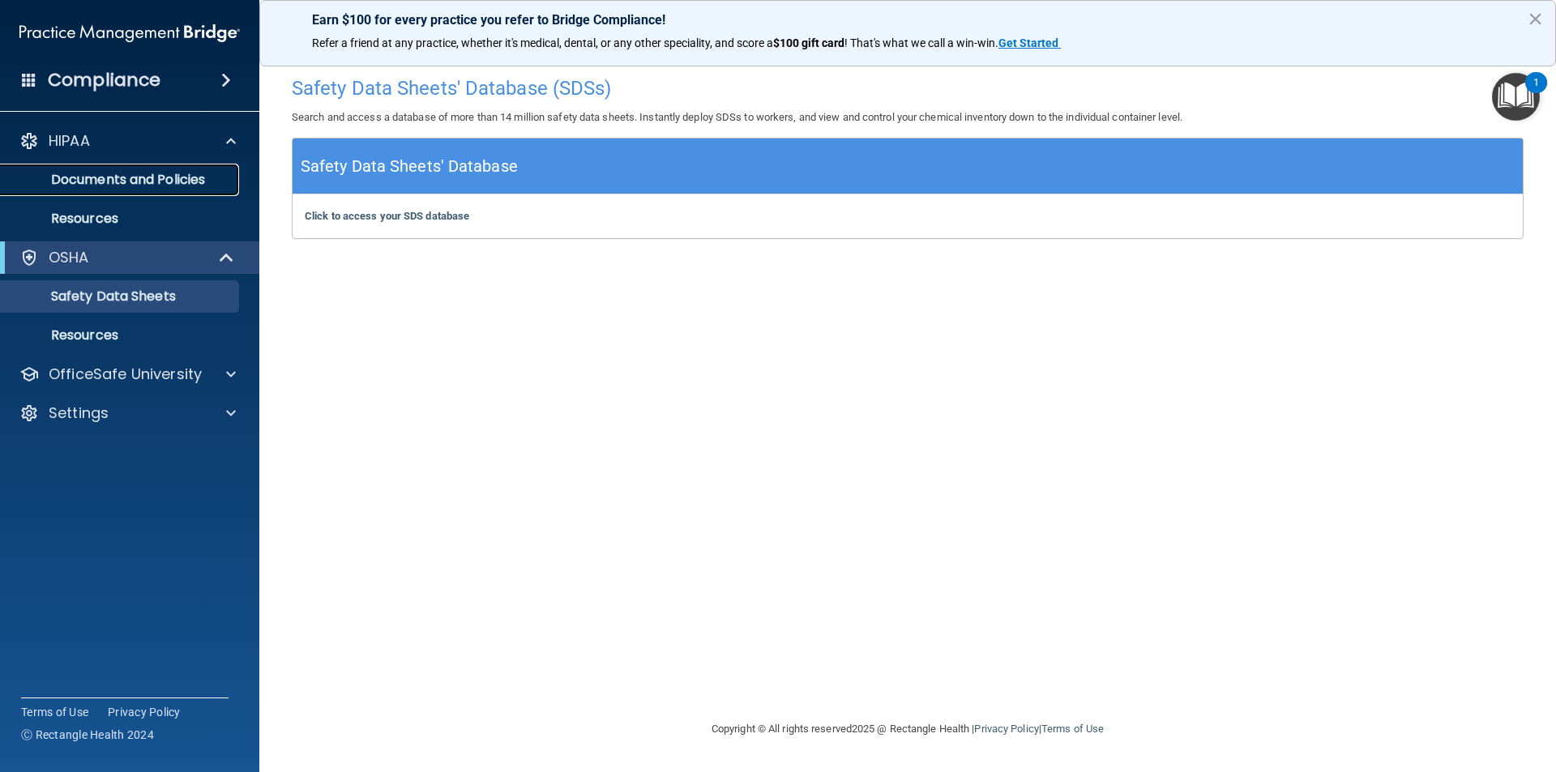
click at [114, 173] on p "Documents and Policies" at bounding box center [121, 180] width 221 height 16
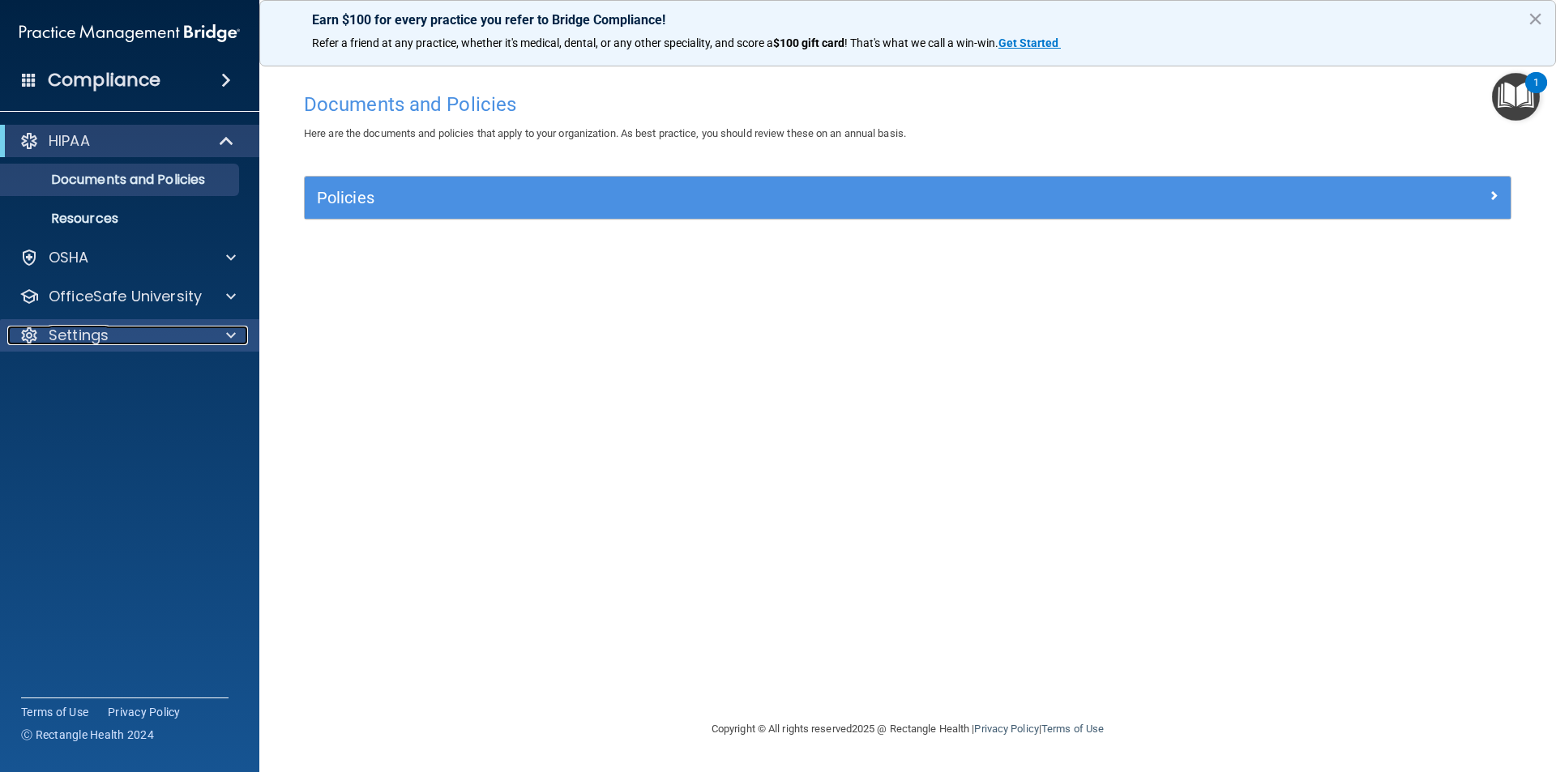
click at [191, 344] on div "Settings" at bounding box center [107, 335] width 201 height 19
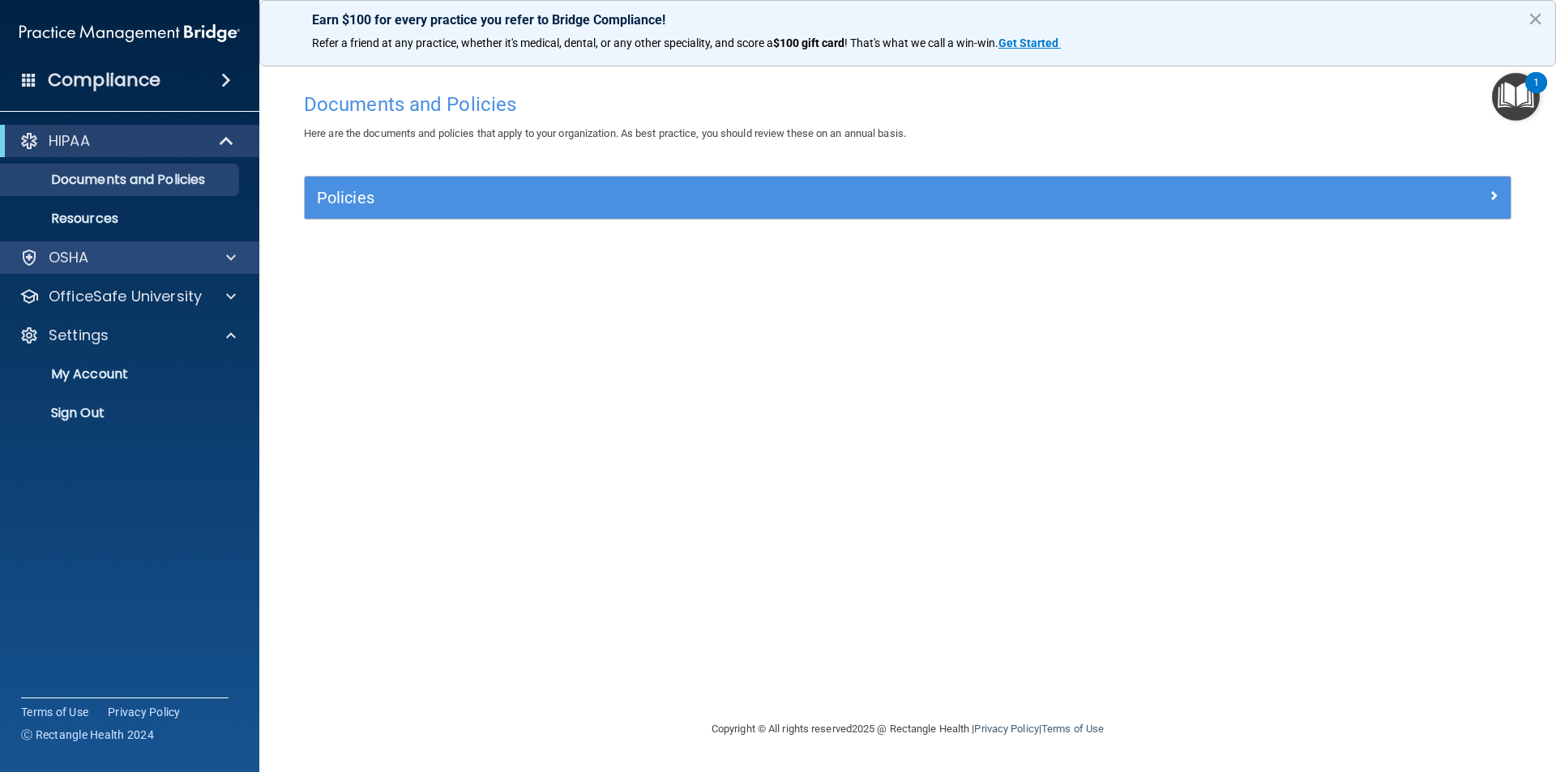
click at [106, 247] on div "OSHA" at bounding box center [130, 257] width 260 height 32
click at [233, 256] on span at bounding box center [231, 257] width 10 height 19
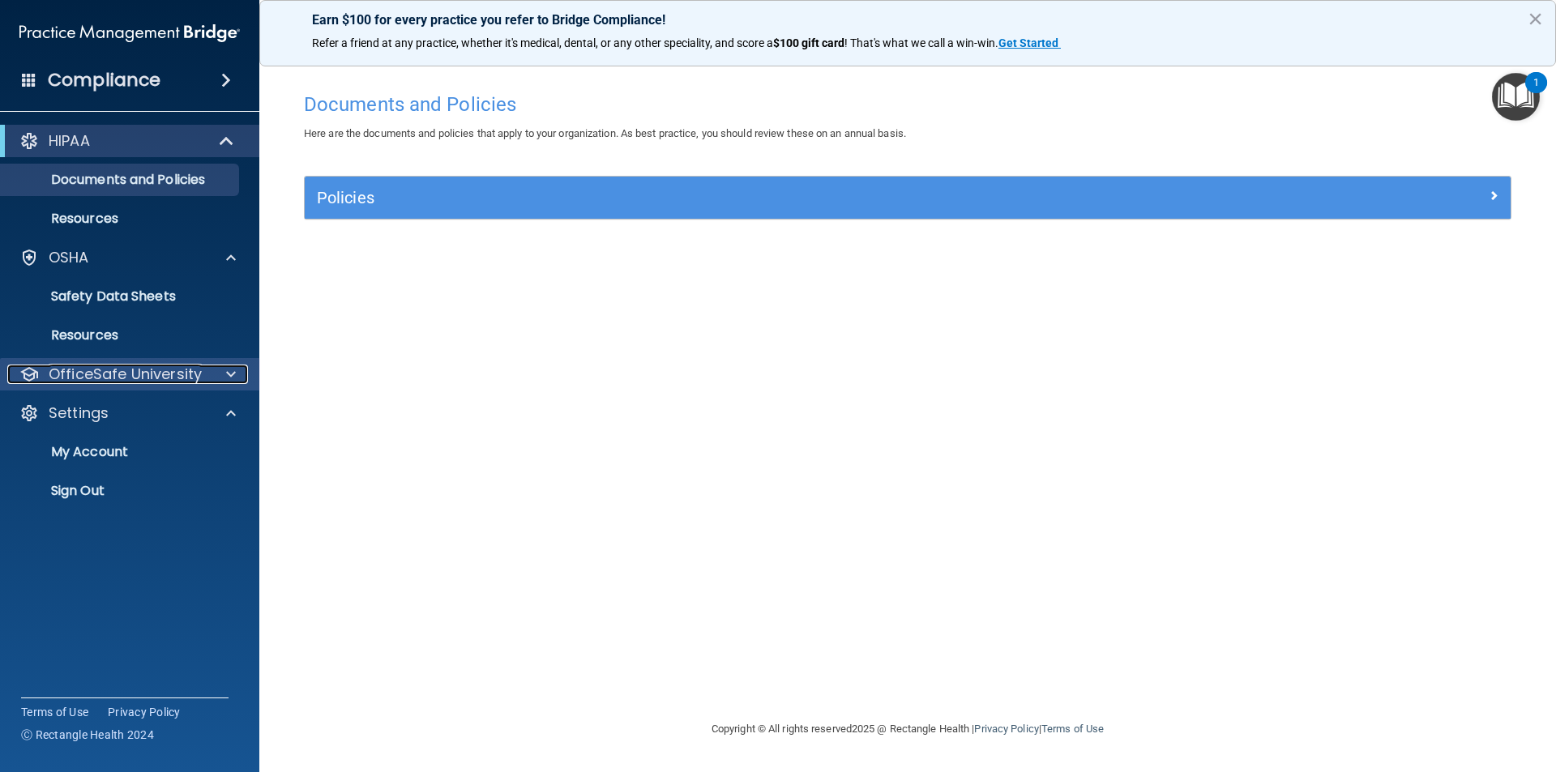
click at [206, 374] on div "OfficeSafe University" at bounding box center [107, 374] width 201 height 19
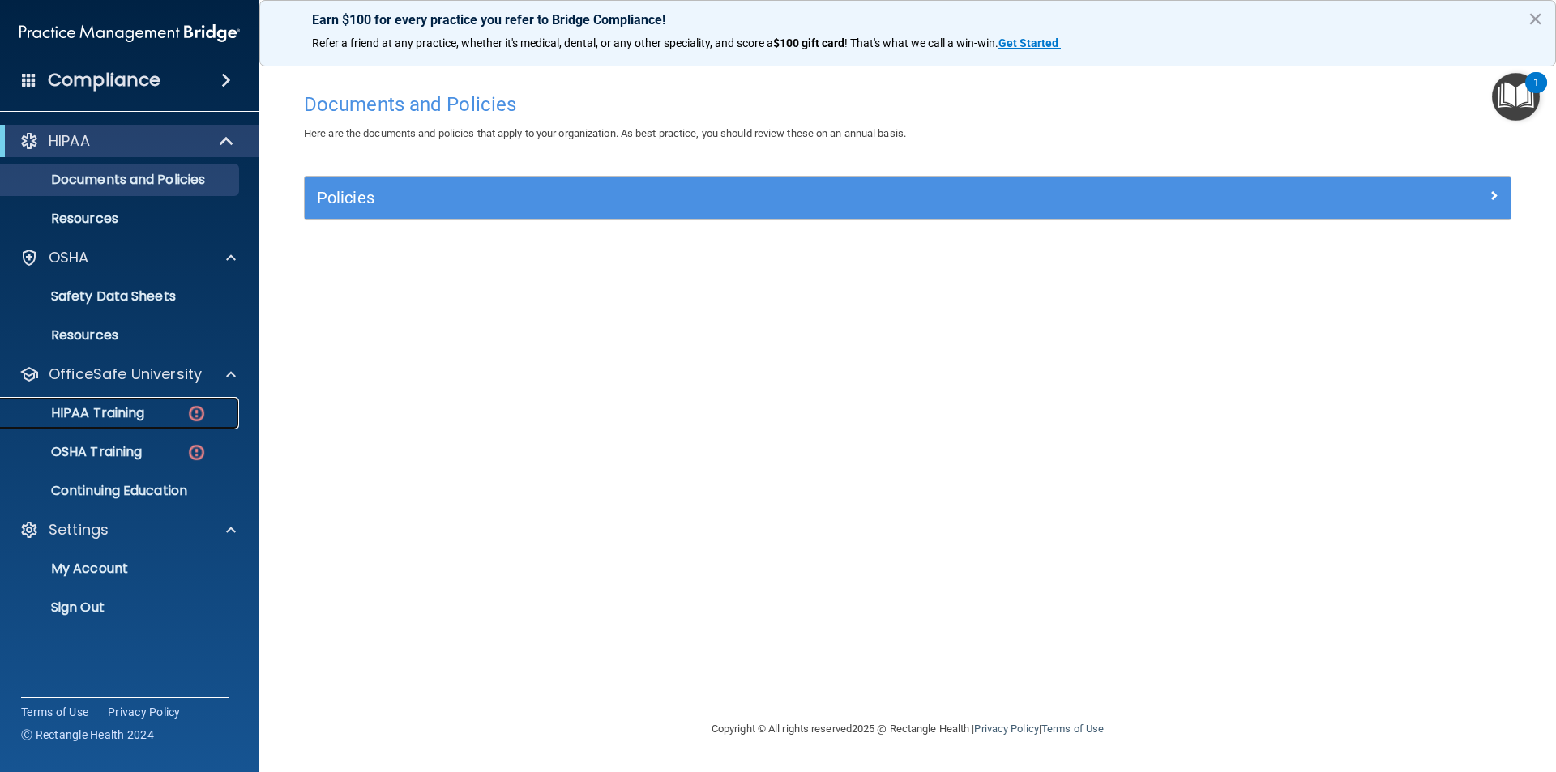
click at [142, 408] on p "HIPAA Training" at bounding box center [78, 413] width 134 height 16
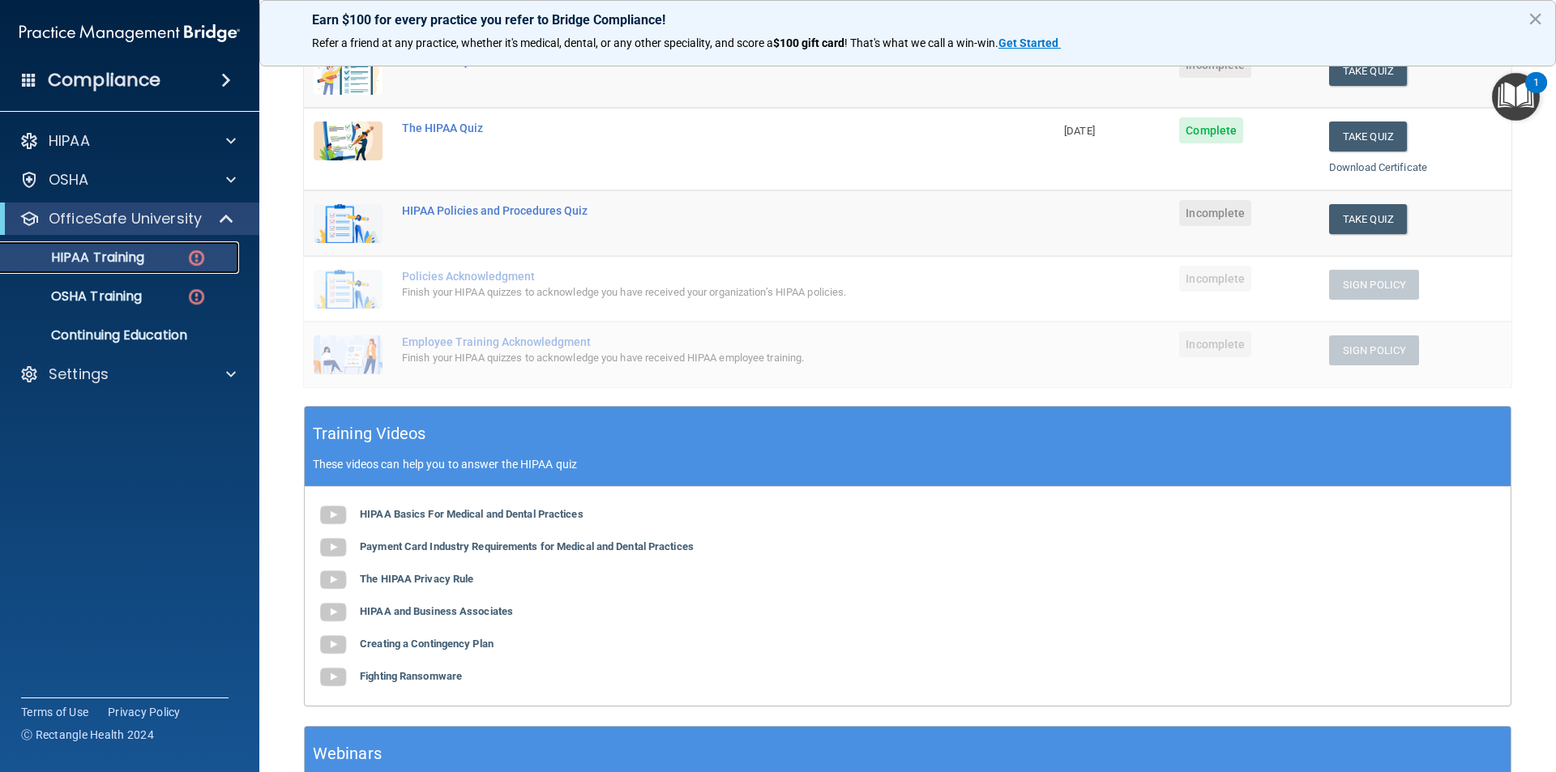
scroll to position [380, 0]
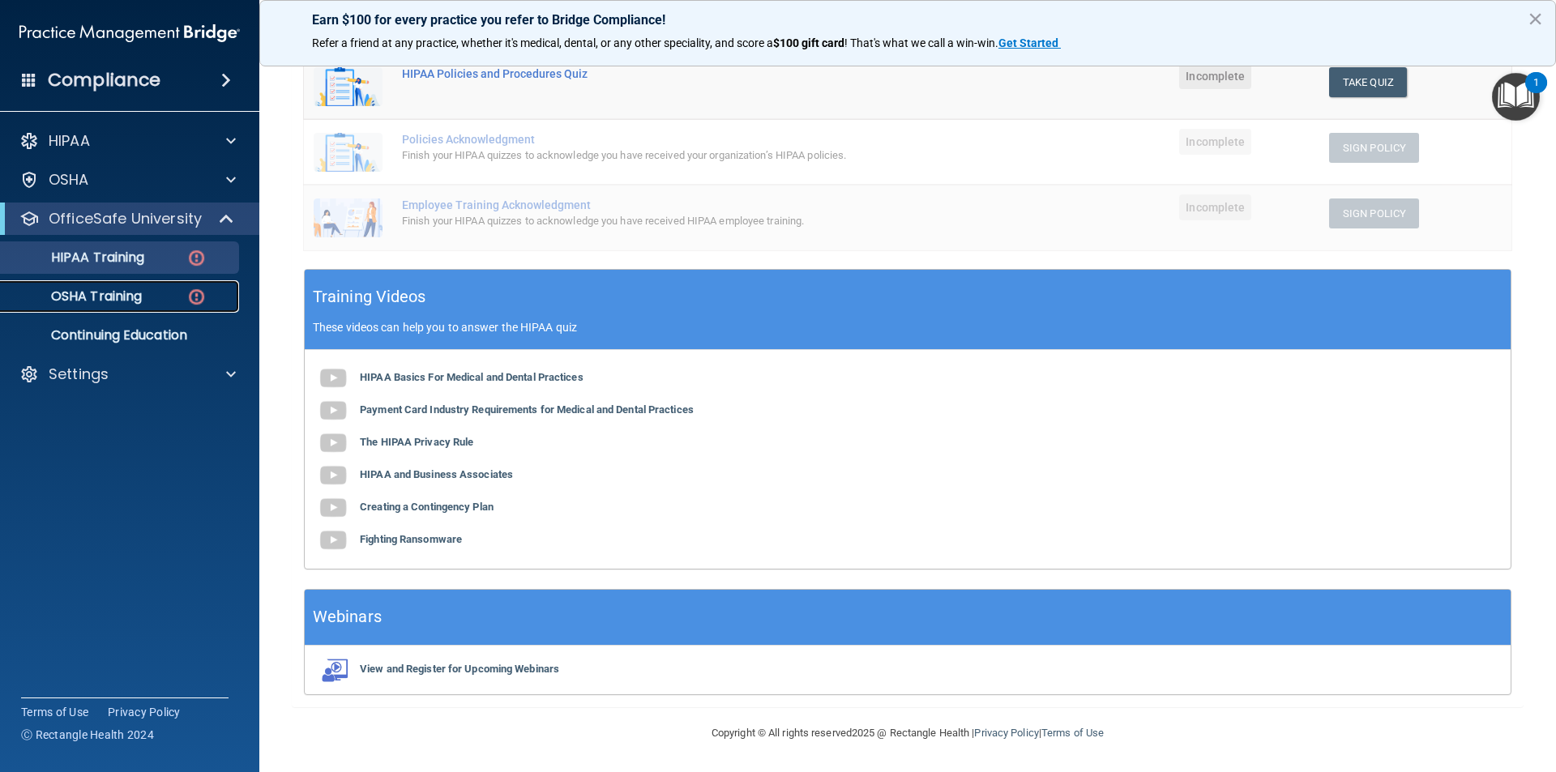
click at [114, 304] on p "OSHA Training" at bounding box center [76, 296] width 131 height 16
